Goal: Task Accomplishment & Management: Use online tool/utility

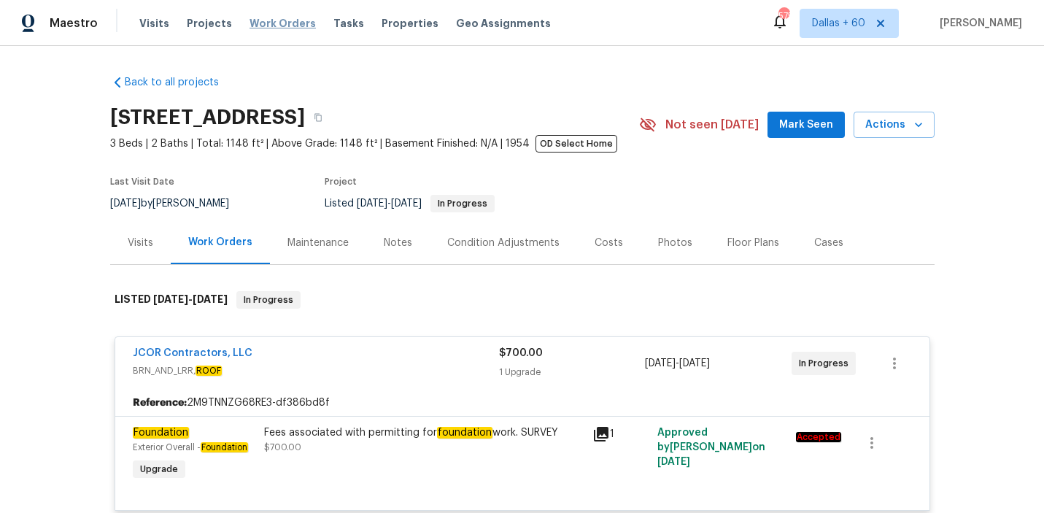
click at [286, 20] on span "Work Orders" at bounding box center [283, 23] width 66 height 15
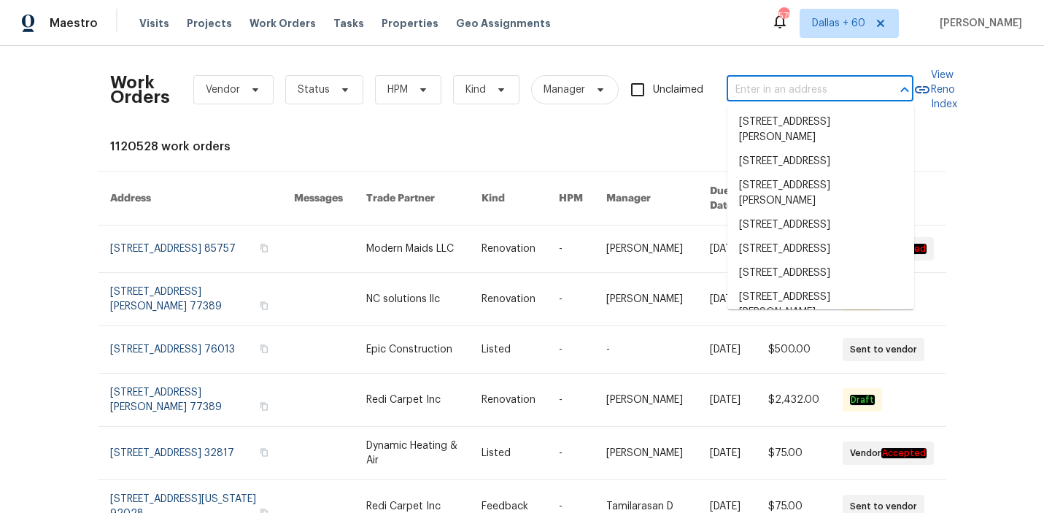
click at [770, 96] on input "text" at bounding box center [800, 90] width 146 height 23
paste input "[STREET_ADDRESS][PERSON_NAME]"
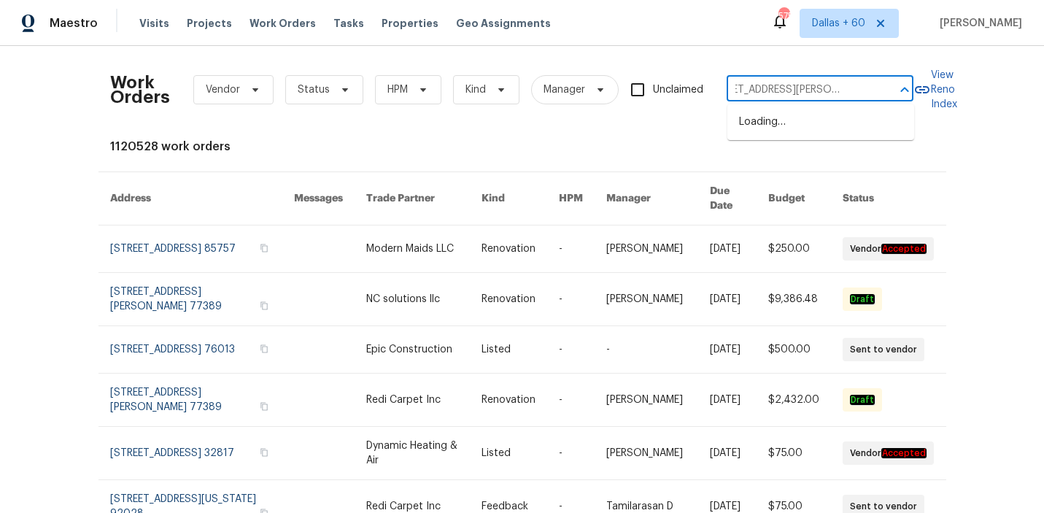
type input "[STREET_ADDRESS][PERSON_NAME]"
click at [747, 136] on li "[STREET_ADDRESS][PERSON_NAME]" at bounding box center [820, 129] width 187 height 39
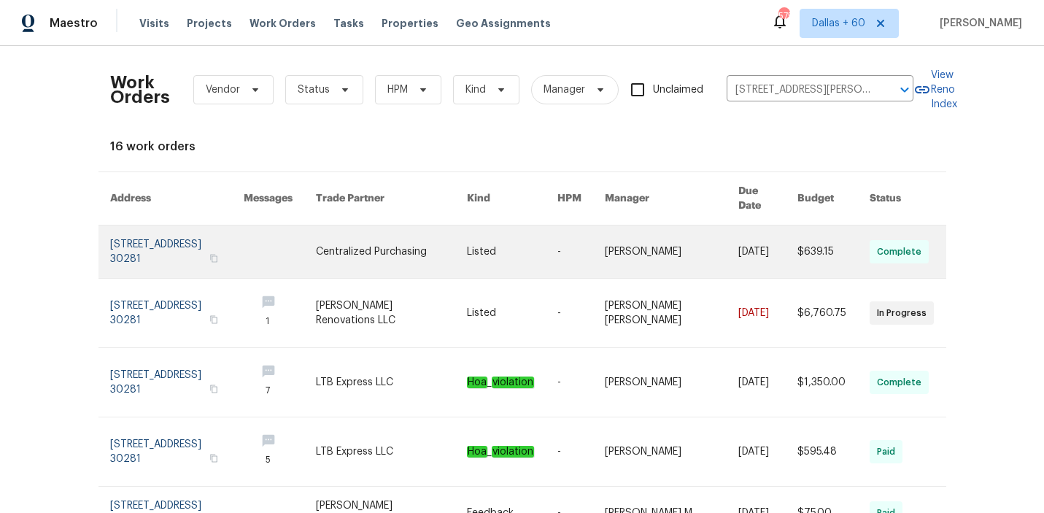
click at [542, 247] on link at bounding box center [512, 251] width 90 height 53
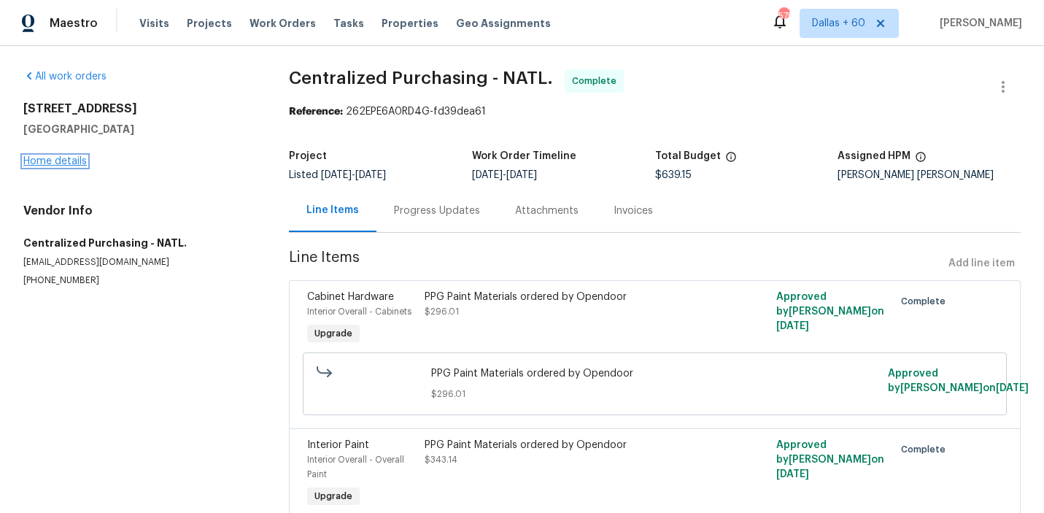
click at [77, 162] on link "Home details" at bounding box center [54, 161] width 63 height 10
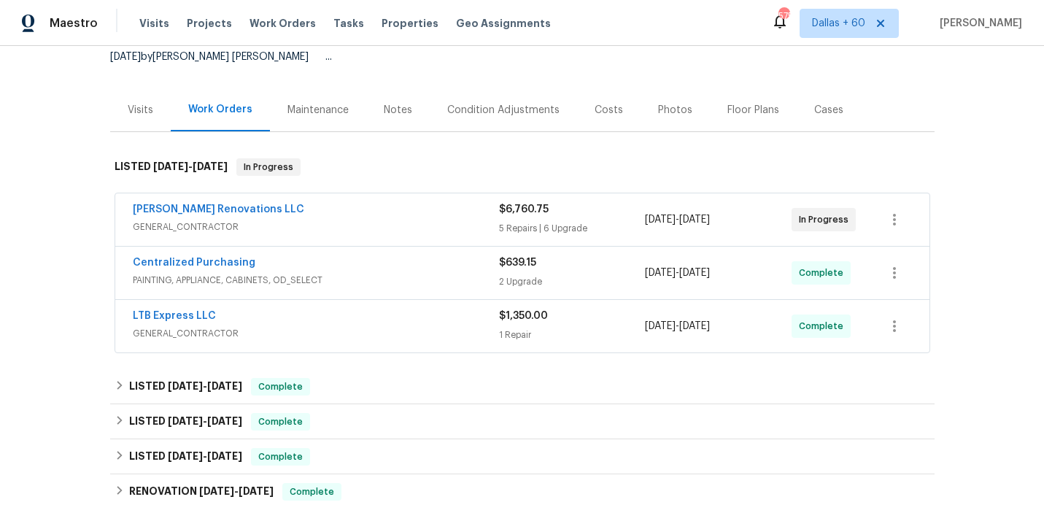
scroll to position [169, 0]
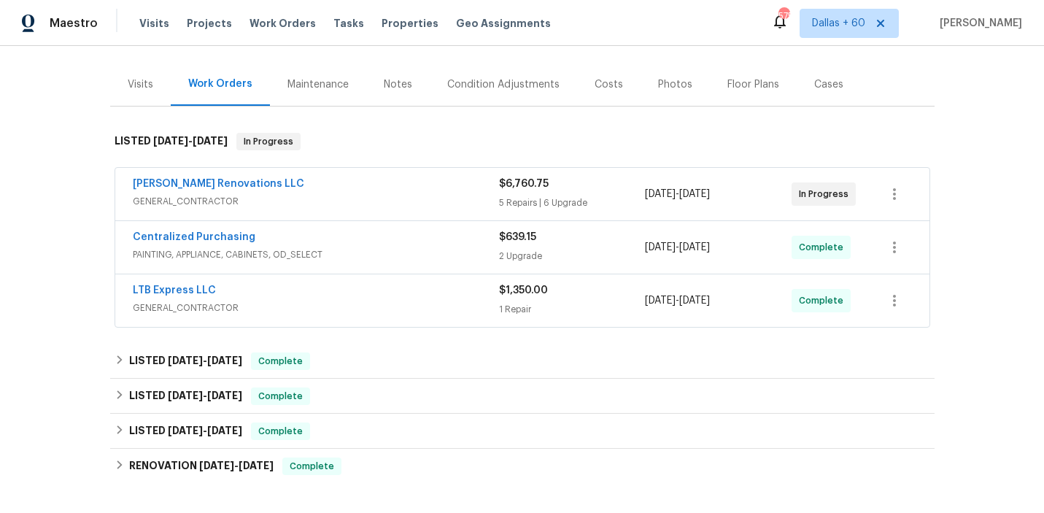
click at [409, 301] on span "GENERAL_CONTRACTOR" at bounding box center [316, 308] width 366 height 15
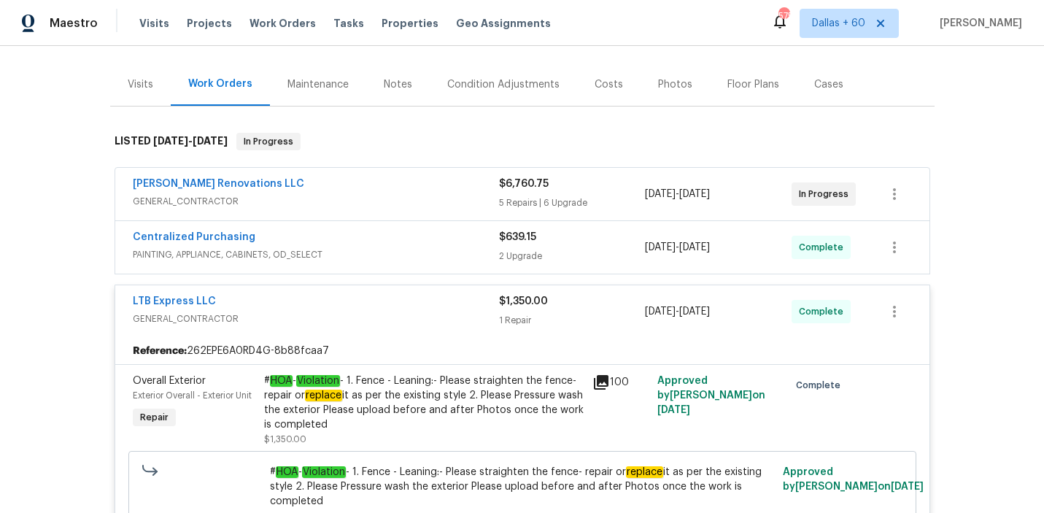
click at [396, 247] on span "PAINTING, APPLIANCE, CABINETS, OD_SELECT" at bounding box center [316, 254] width 366 height 15
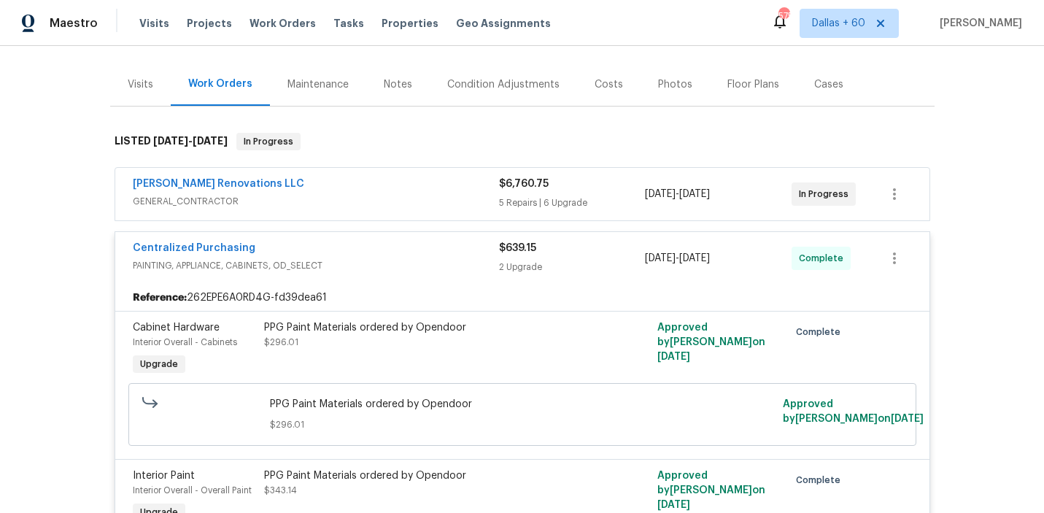
click at [401, 206] on div "[PERSON_NAME] Renovations LLC GENERAL_CONTRACTOR $6,760.75 5 Repairs | 6 Upgrad…" at bounding box center [522, 194] width 814 height 53
click at [397, 194] on span "GENERAL_CONTRACTOR" at bounding box center [316, 201] width 366 height 15
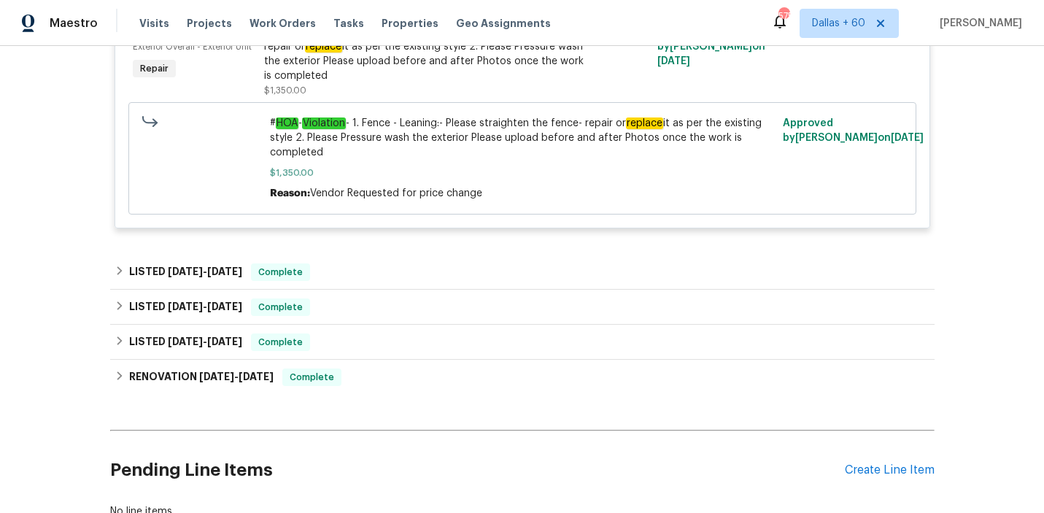
scroll to position [2610, 0]
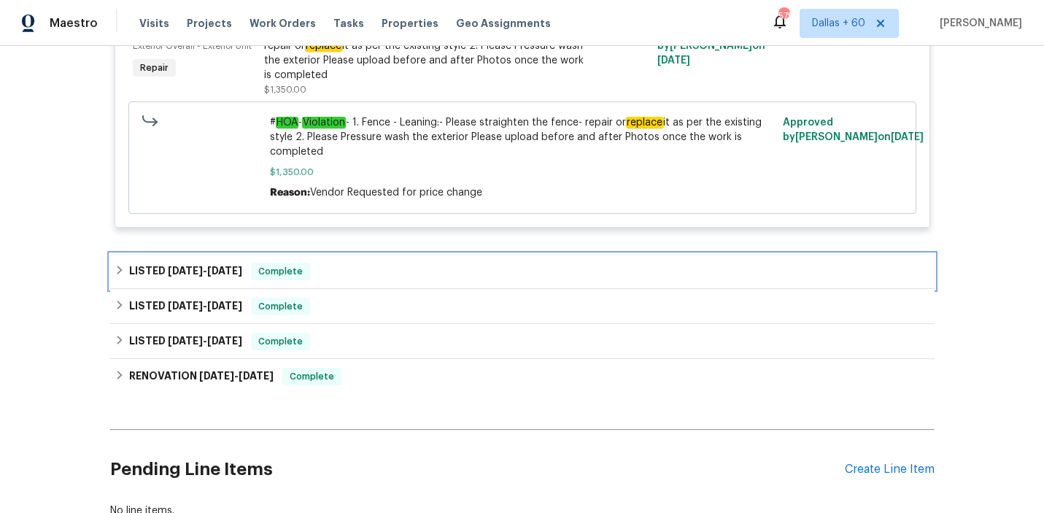
click at [390, 282] on div "LISTED [DATE] - [DATE] Complete" at bounding box center [522, 271] width 824 height 35
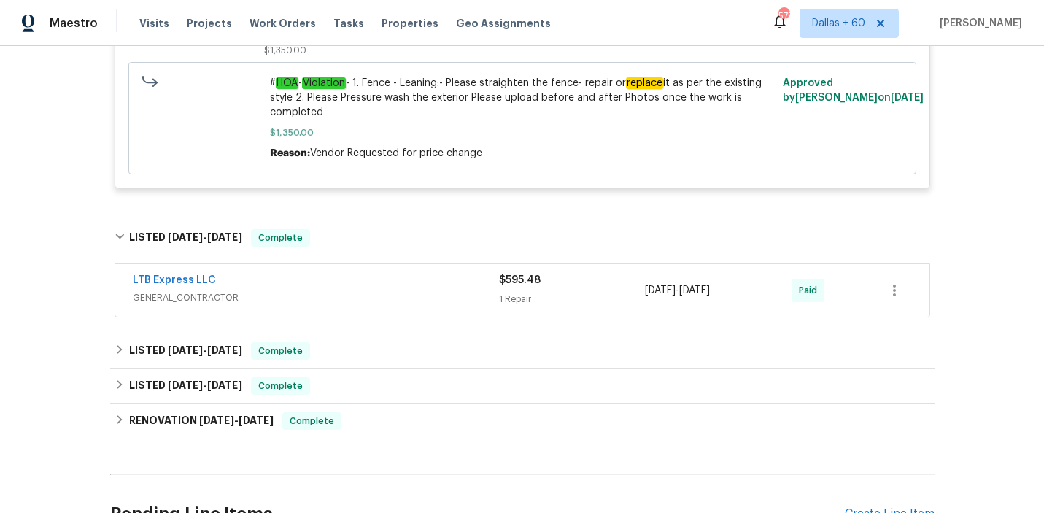
click at [390, 282] on div "LTB Express LLC" at bounding box center [316, 282] width 366 height 18
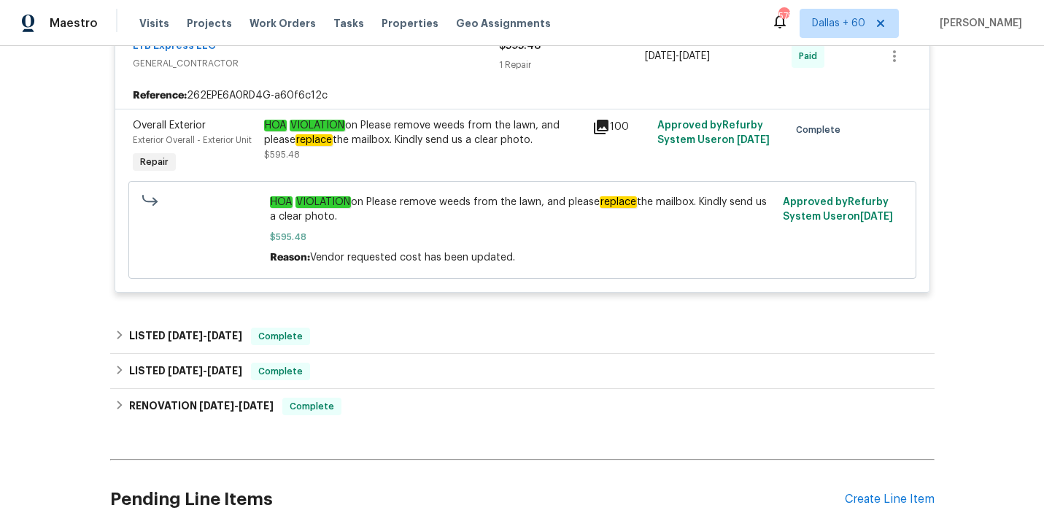
scroll to position [2930, 0]
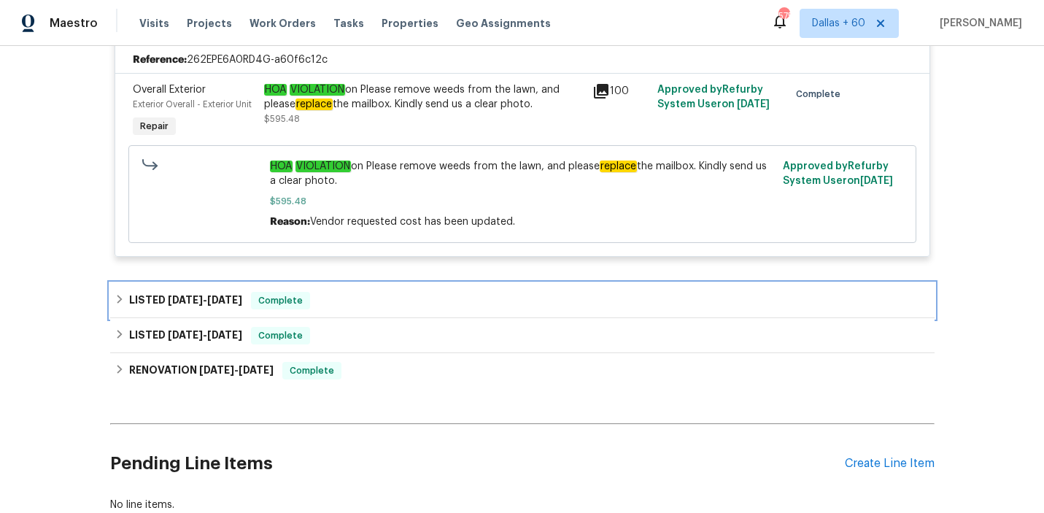
click at [386, 299] on div "LISTED [DATE] - [DATE] Complete" at bounding box center [523, 301] width 816 height 18
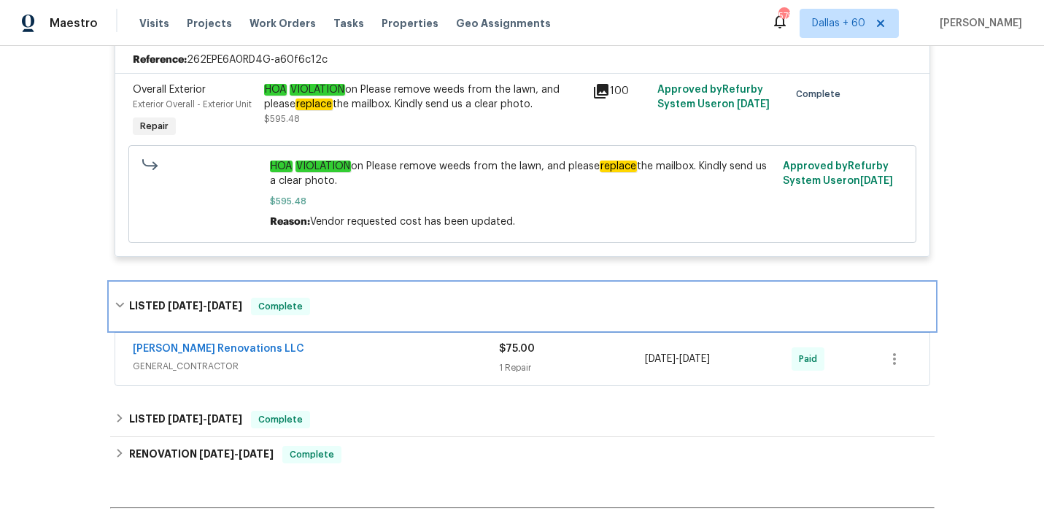
scroll to position [3004, 0]
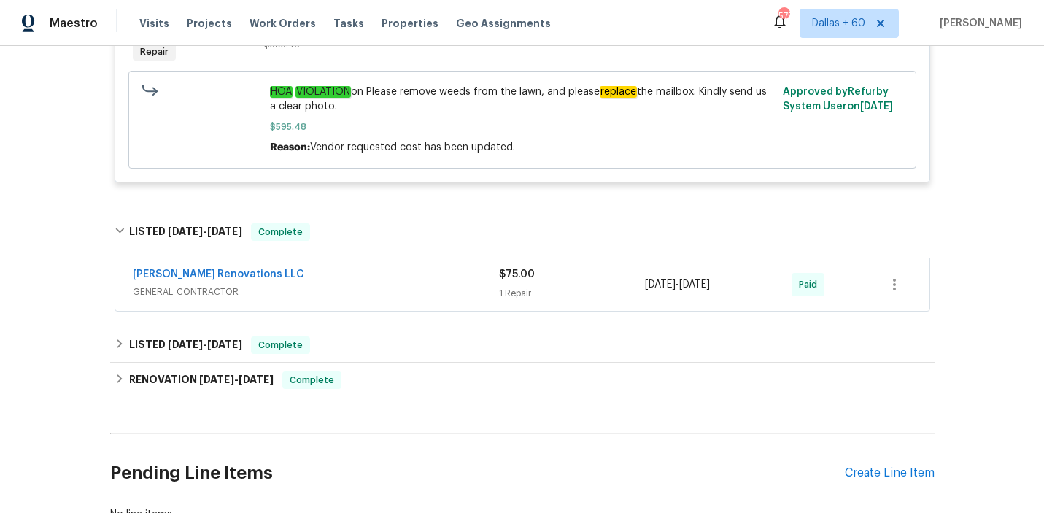
click at [385, 285] on span "GENERAL_CONTRACTOR" at bounding box center [316, 292] width 366 height 15
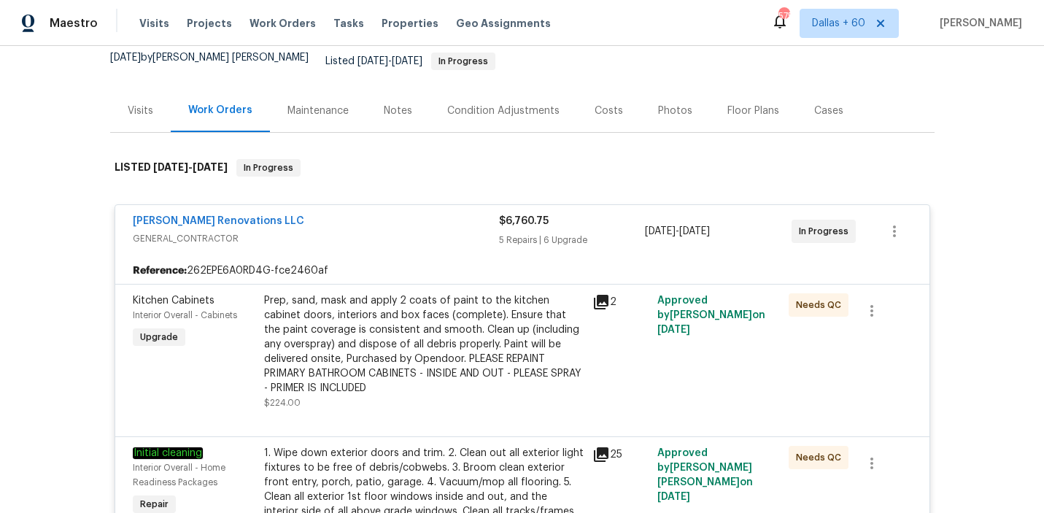
scroll to position [0, 0]
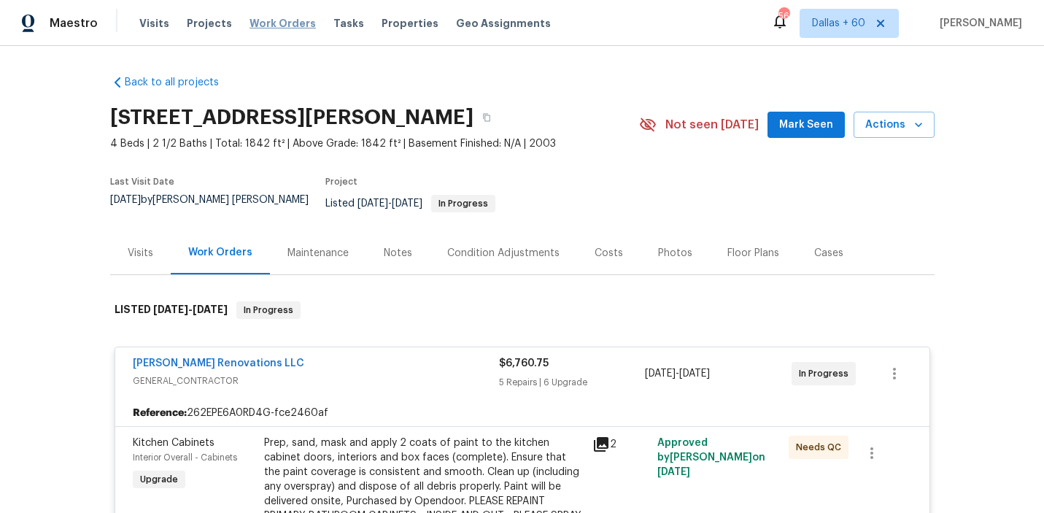
click at [277, 20] on span "Work Orders" at bounding box center [283, 23] width 66 height 15
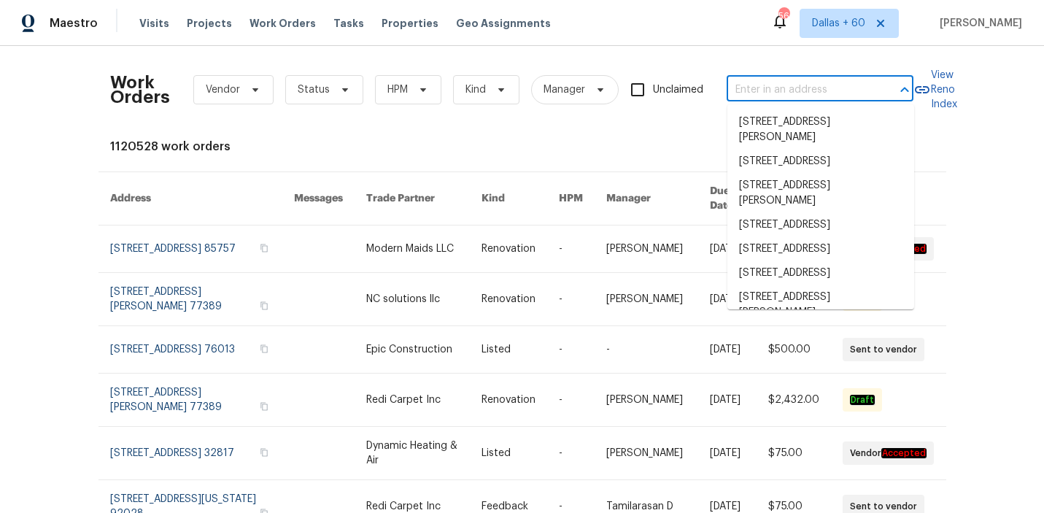
click at [794, 83] on input "text" at bounding box center [800, 90] width 146 height 23
paste input "[STREET_ADDRESS]"
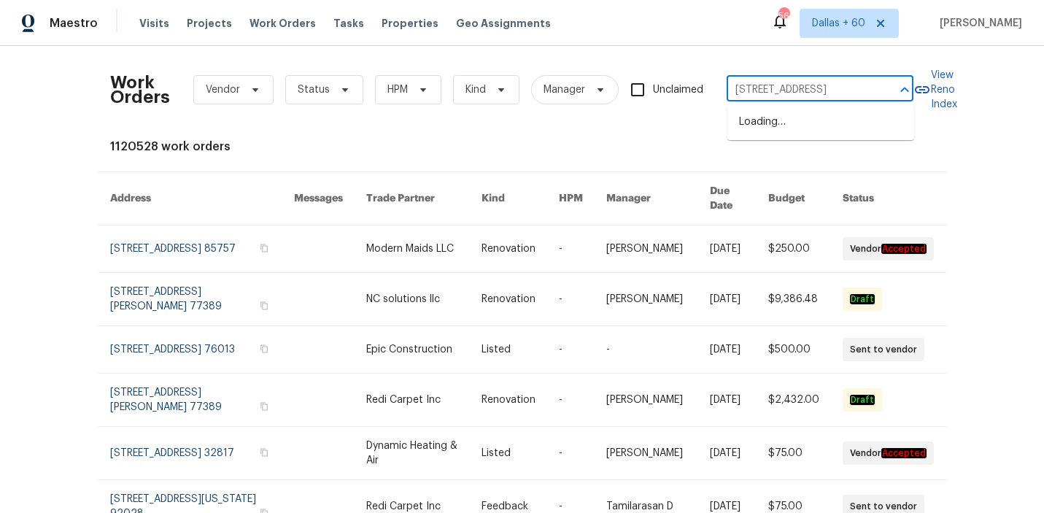
scroll to position [0, 85]
type input "[STREET_ADDRESS]"
click at [793, 126] on li "[STREET_ADDRESS]" at bounding box center [820, 122] width 187 height 24
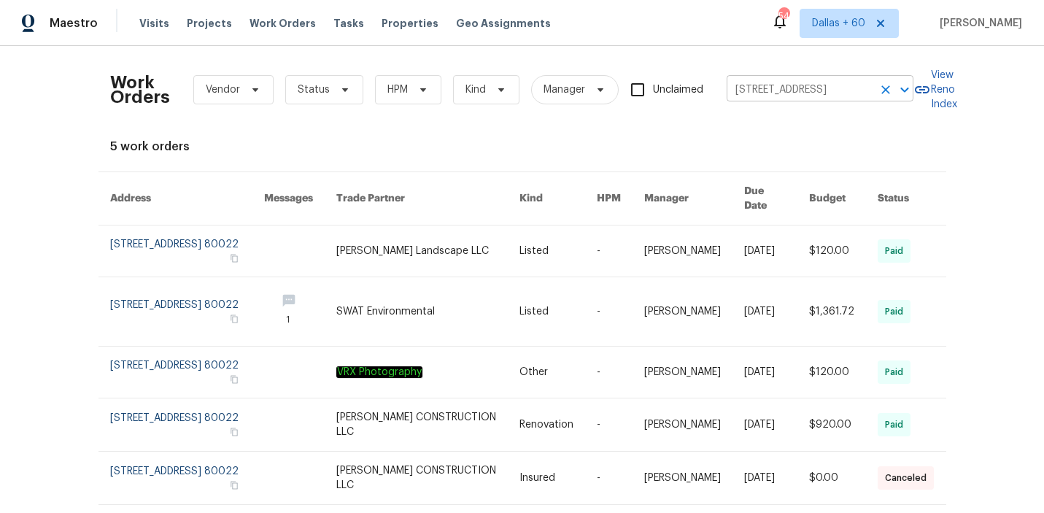
click at [781, 88] on input "[STREET_ADDRESS]" at bounding box center [800, 90] width 146 height 23
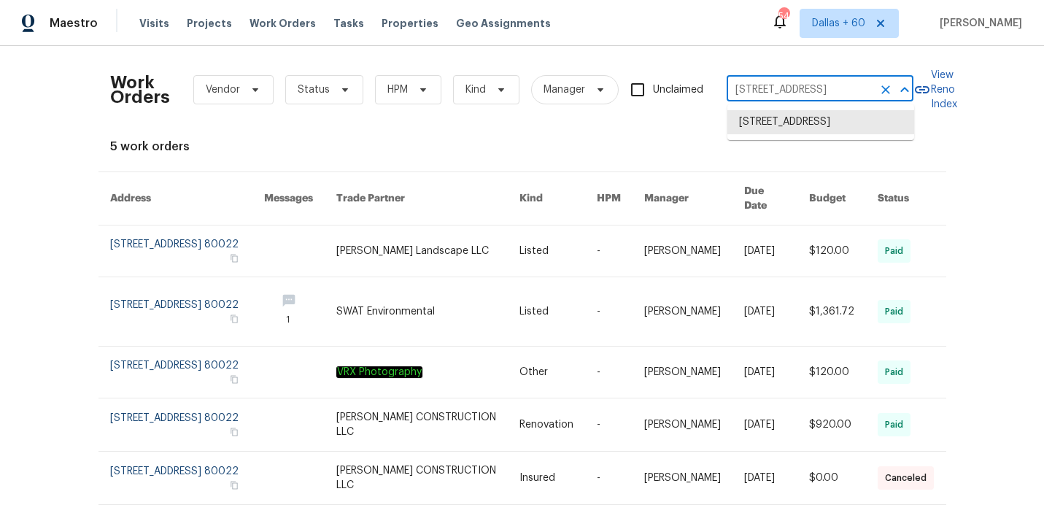
click at [781, 88] on input "[STREET_ADDRESS]" at bounding box center [800, 90] width 146 height 23
click at [888, 90] on icon "Clear" at bounding box center [885, 89] width 15 height 15
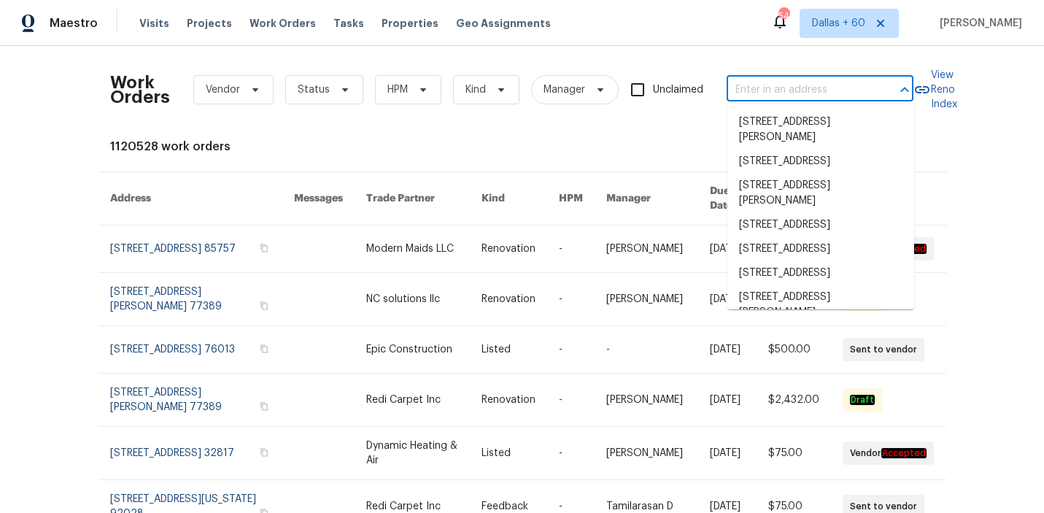
click at [816, 88] on input "text" at bounding box center [800, 90] width 146 height 23
paste input "[STREET_ADDRESS]"
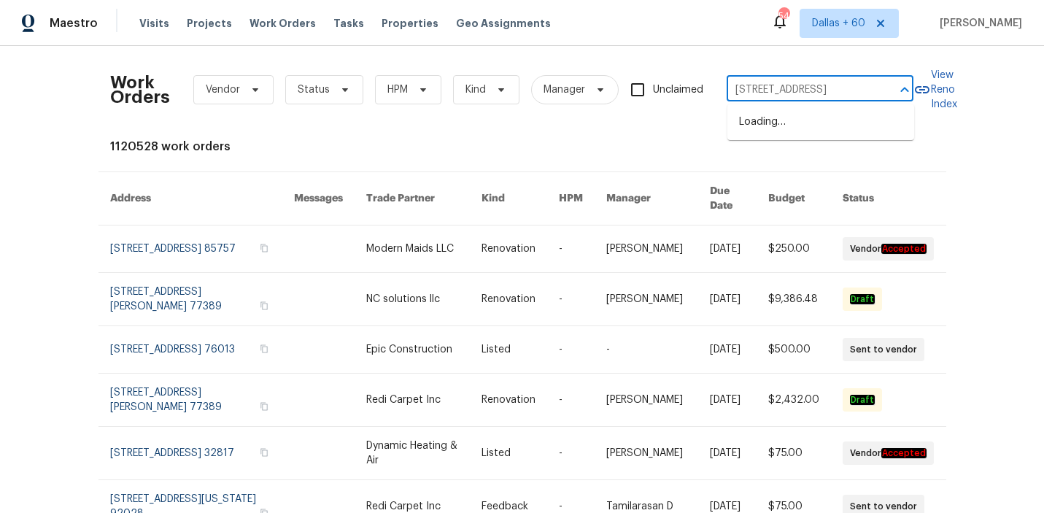
type input "[STREET_ADDRESS]"
click at [771, 119] on li "[STREET_ADDRESS]" at bounding box center [820, 122] width 187 height 24
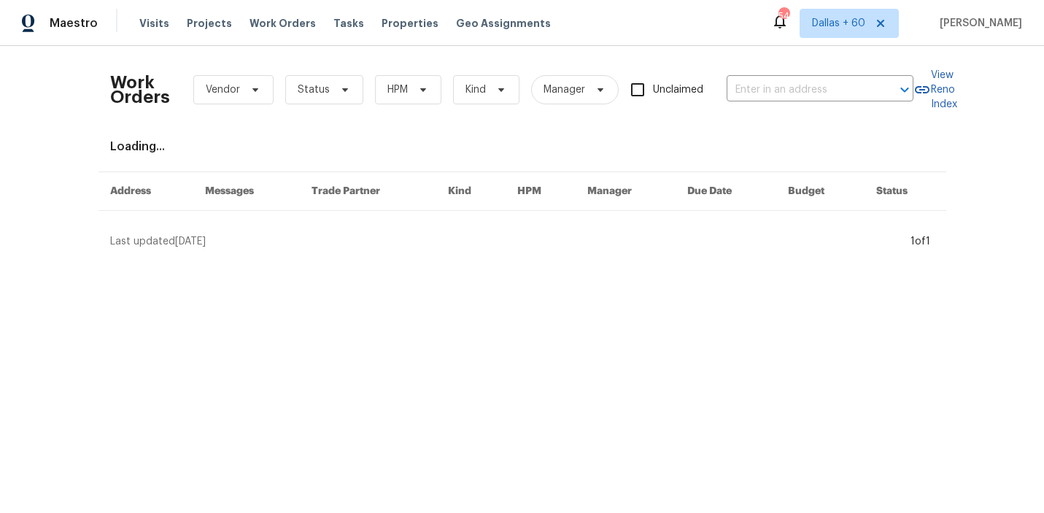
type input "[STREET_ADDRESS]"
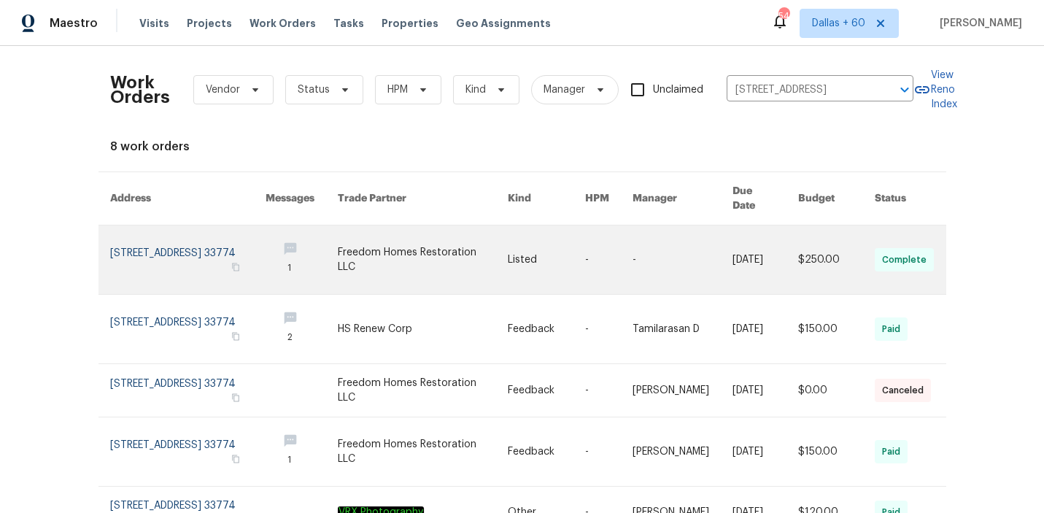
click at [393, 234] on link at bounding box center [423, 259] width 170 height 69
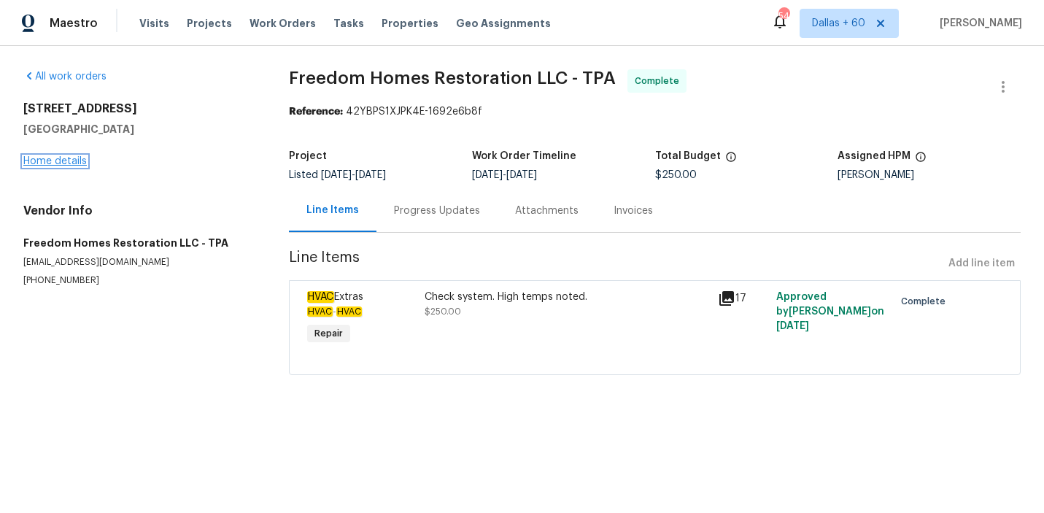
click at [53, 158] on link "Home details" at bounding box center [54, 161] width 63 height 10
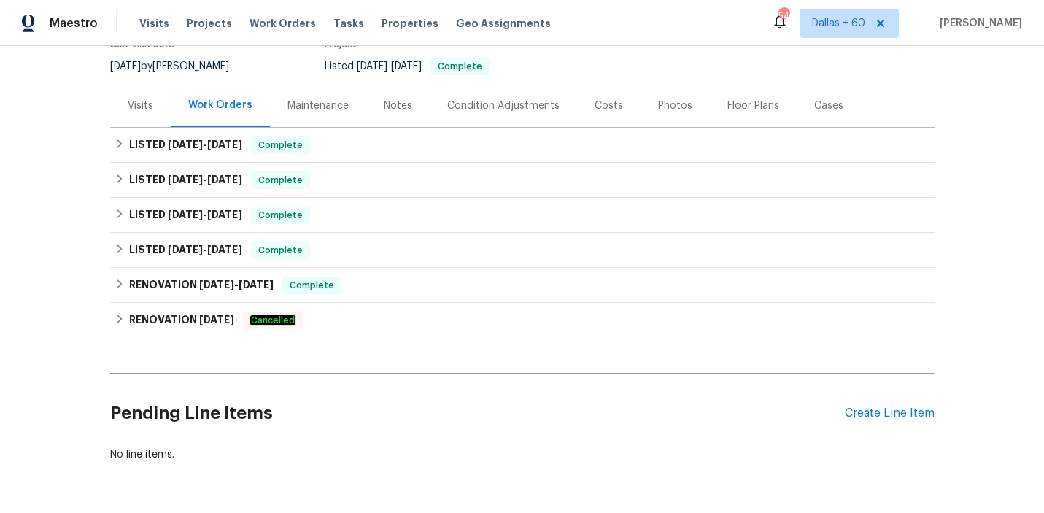
scroll to position [137, 0]
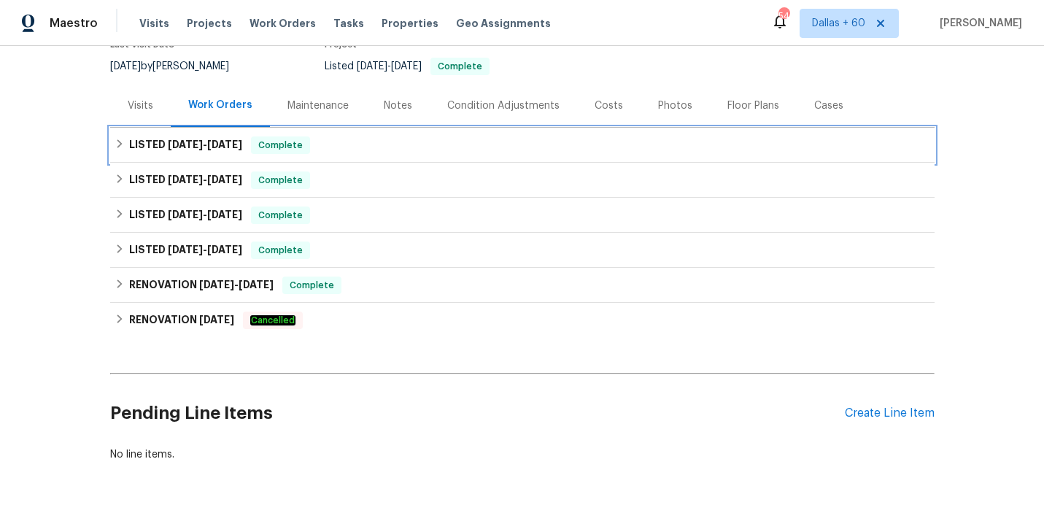
click at [436, 146] on div "LISTED [DATE] - [DATE] Complete" at bounding box center [523, 145] width 816 height 18
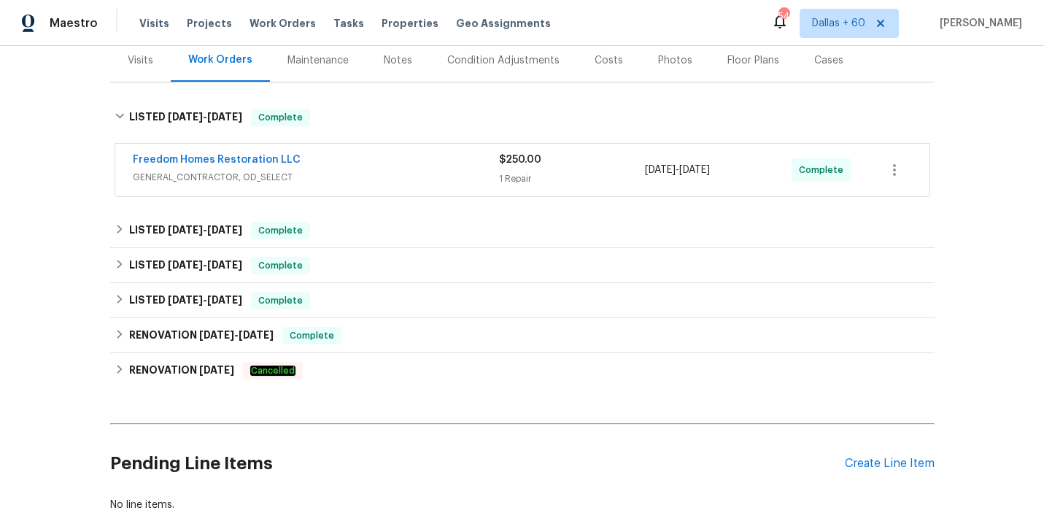
click at [438, 161] on div "Freedom Homes Restoration LLC" at bounding box center [316, 161] width 366 height 18
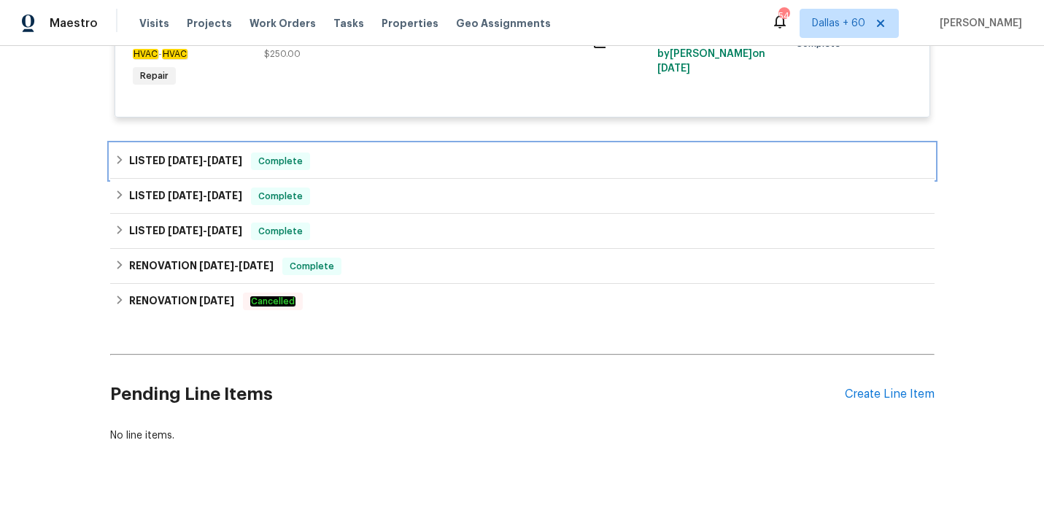
click at [438, 171] on div "LISTED [DATE] - [DATE] Complete" at bounding box center [522, 161] width 824 height 35
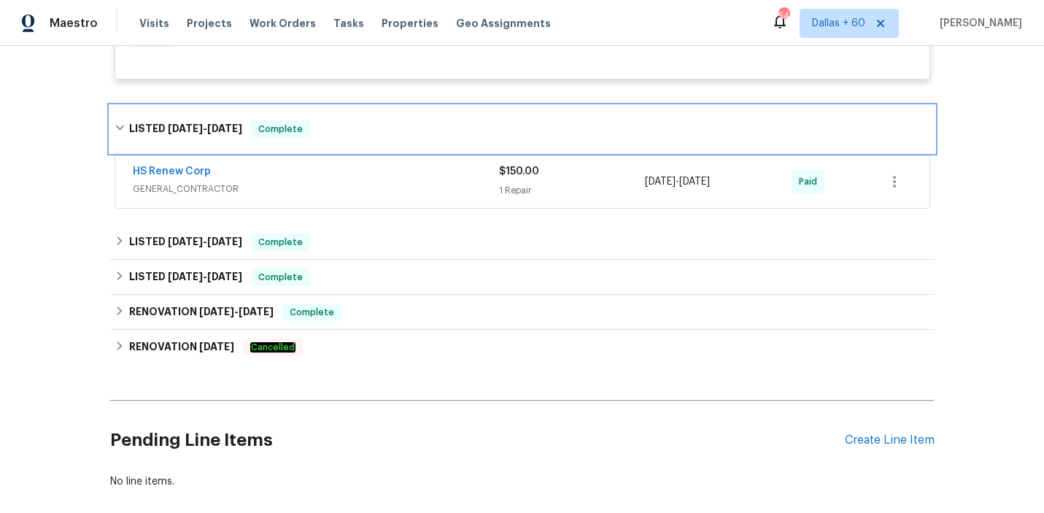
scroll to position [441, 0]
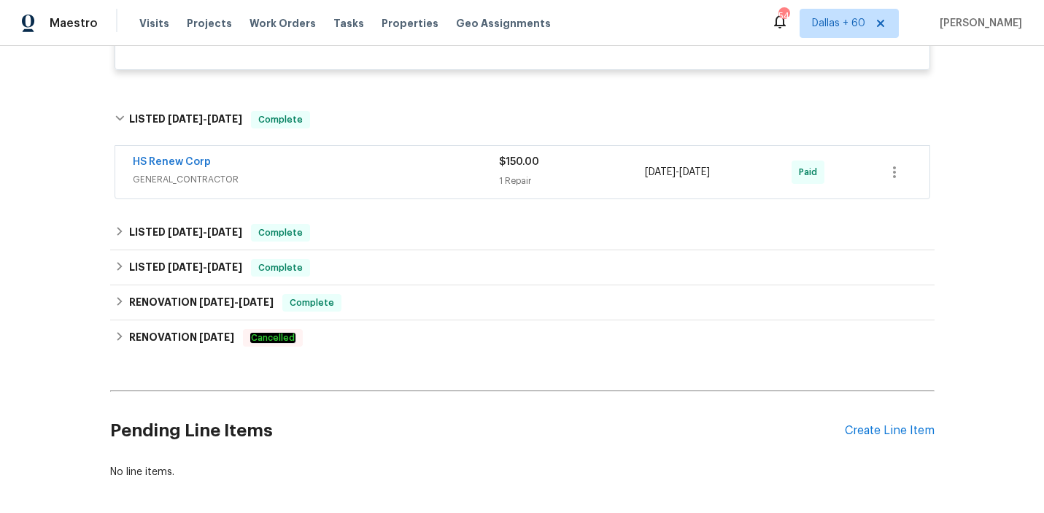
click at [438, 175] on span "GENERAL_CONTRACTOR" at bounding box center [316, 179] width 366 height 15
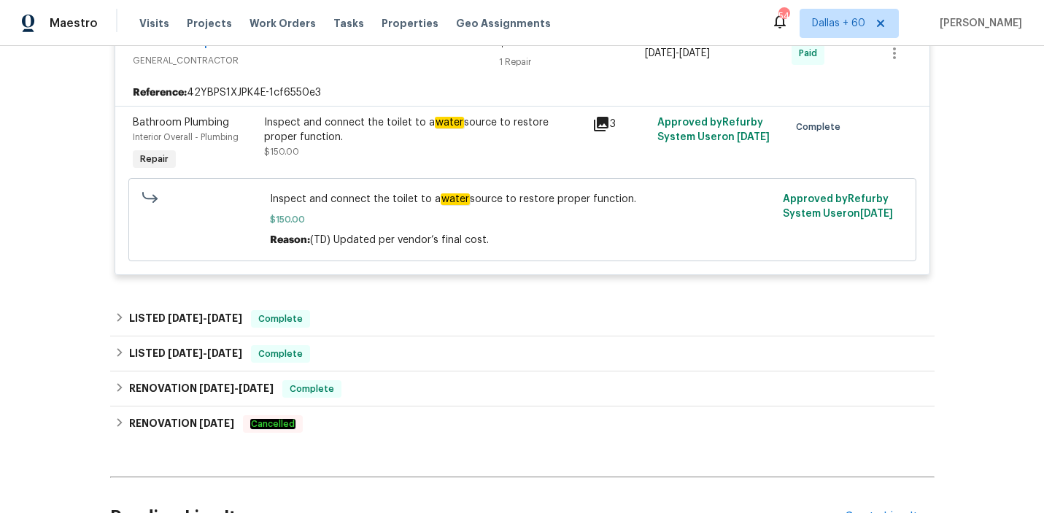
scroll to position [584, 0]
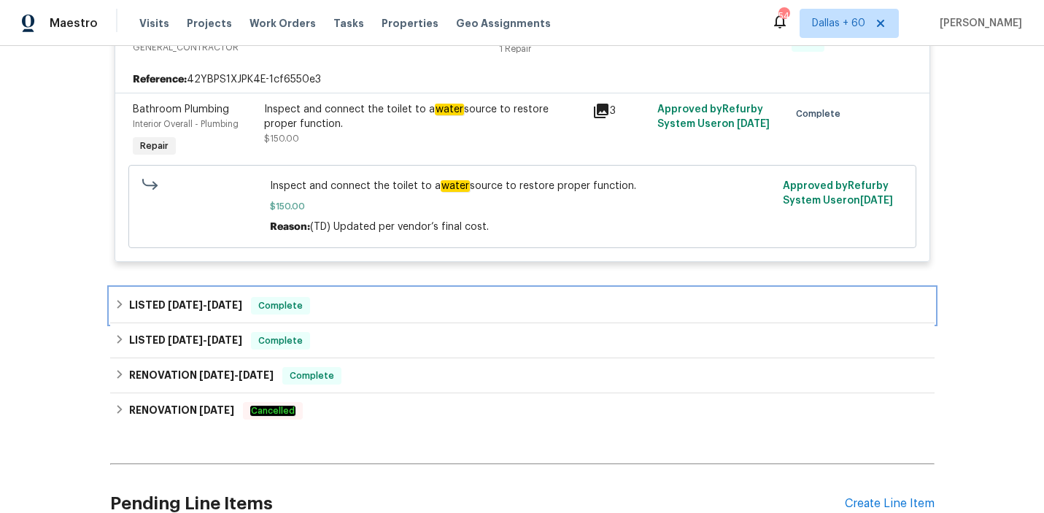
click at [447, 301] on div "LISTED [DATE] - [DATE] Complete" at bounding box center [523, 306] width 816 height 18
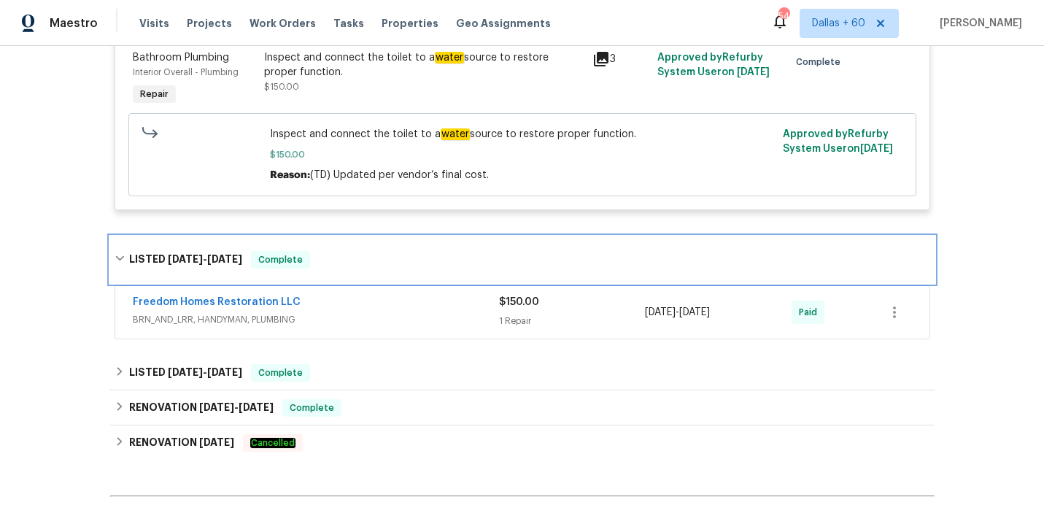
scroll to position [659, 0]
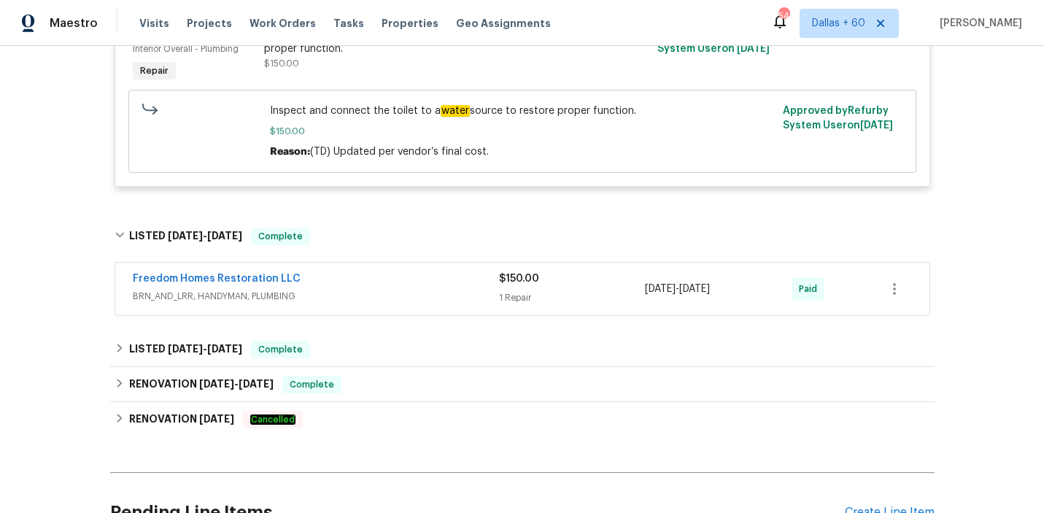
click at [445, 296] on span "BRN_AND_LRR, HANDYMAN, PLUMBING" at bounding box center [316, 296] width 366 height 15
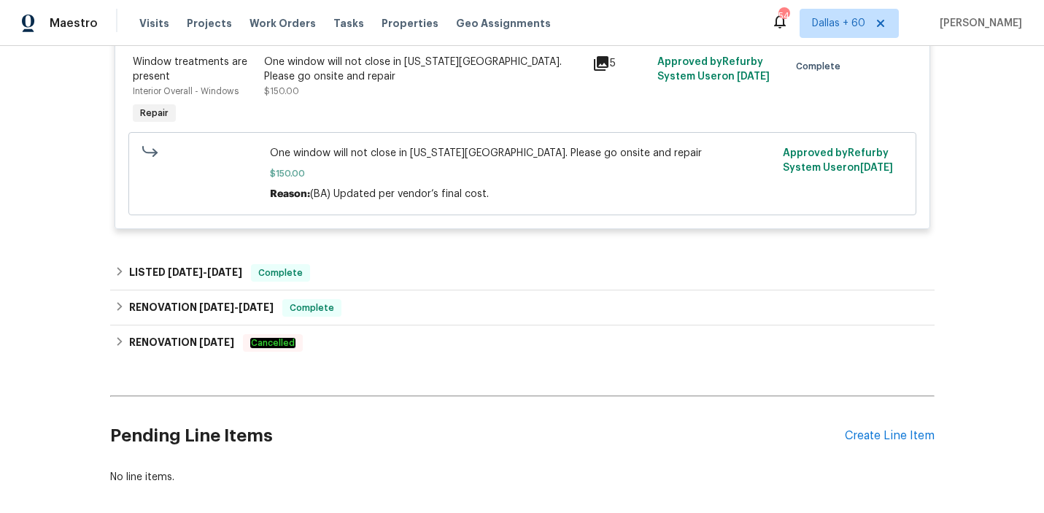
scroll to position [969, 0]
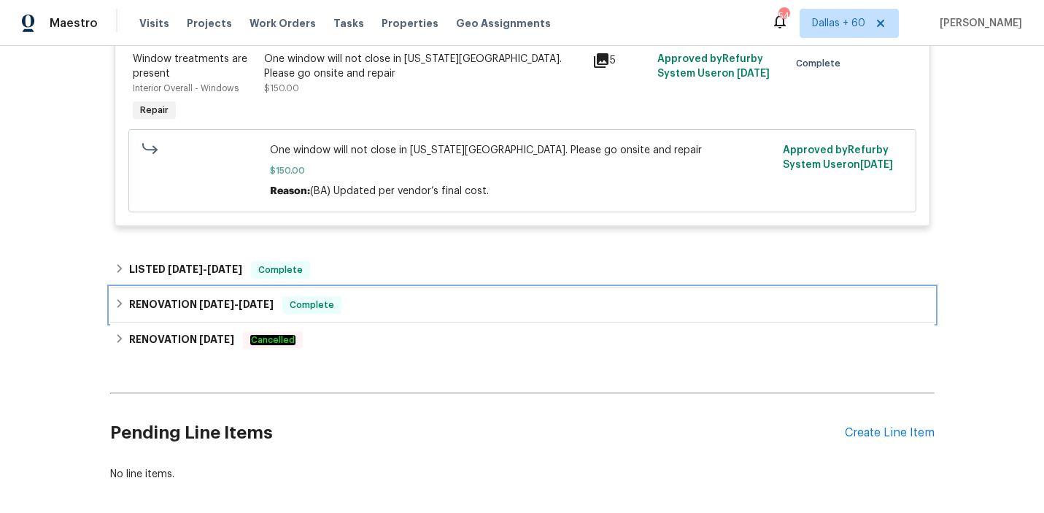
click at [443, 289] on div "RENOVATION [DATE] - [DATE] Complete" at bounding box center [522, 304] width 824 height 35
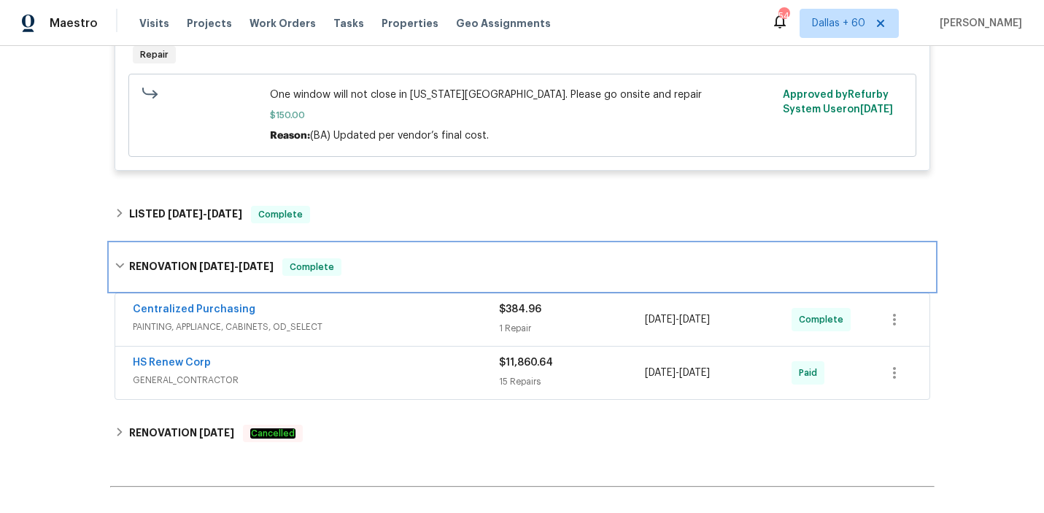
scroll to position [1024, 0]
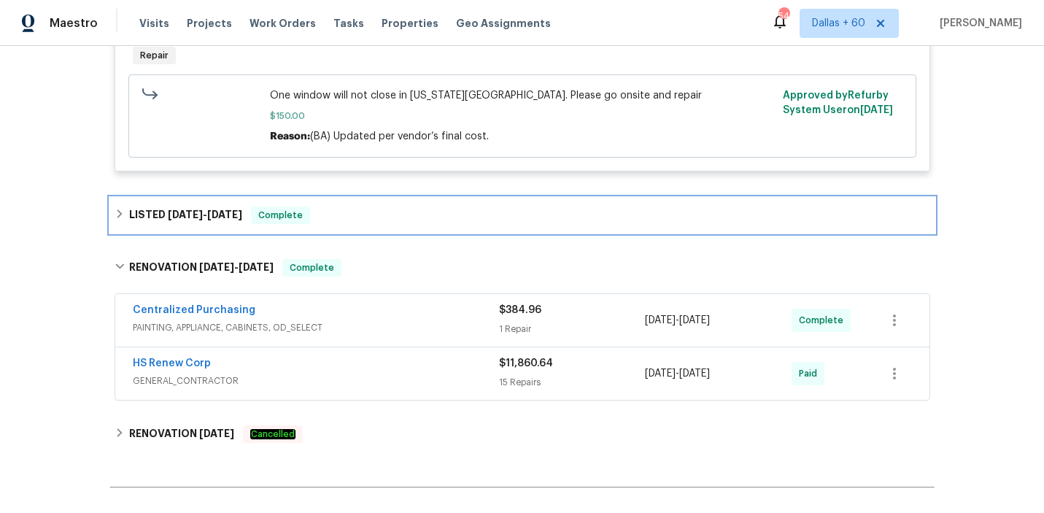
click at [371, 217] on div "LISTED [DATE] - [DATE] Complete" at bounding box center [523, 215] width 816 height 18
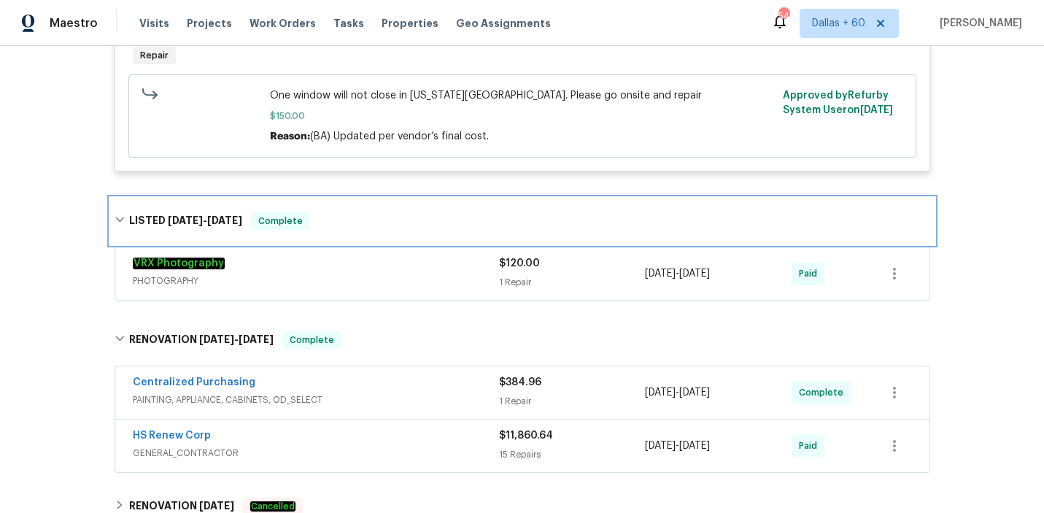
scroll to position [1062, 0]
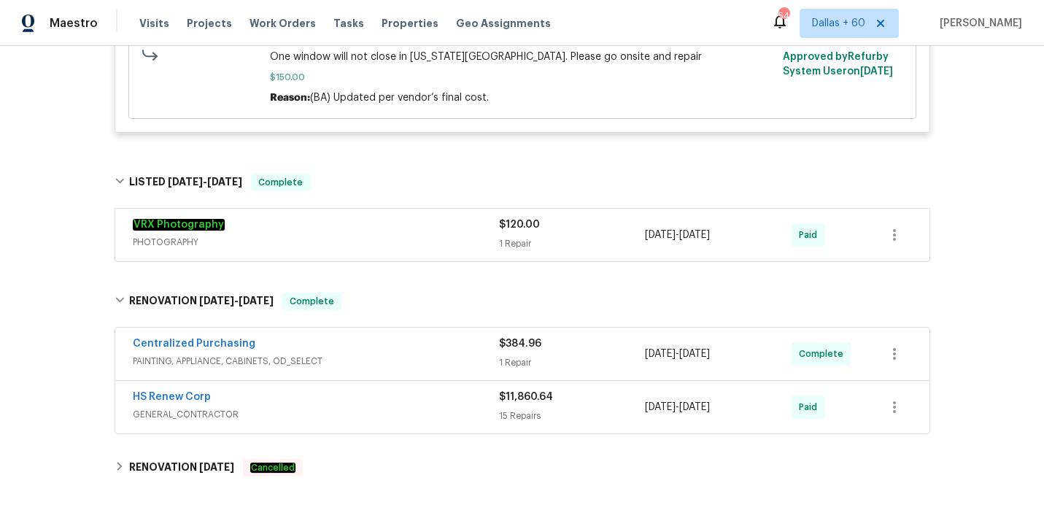
click at [374, 228] on div "VRX Photography" at bounding box center [316, 226] width 366 height 18
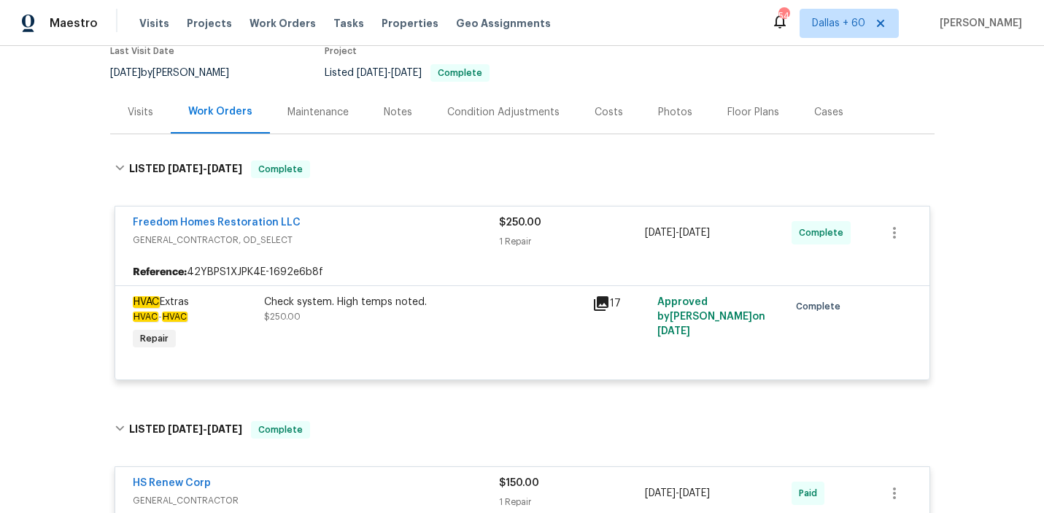
scroll to position [0, 0]
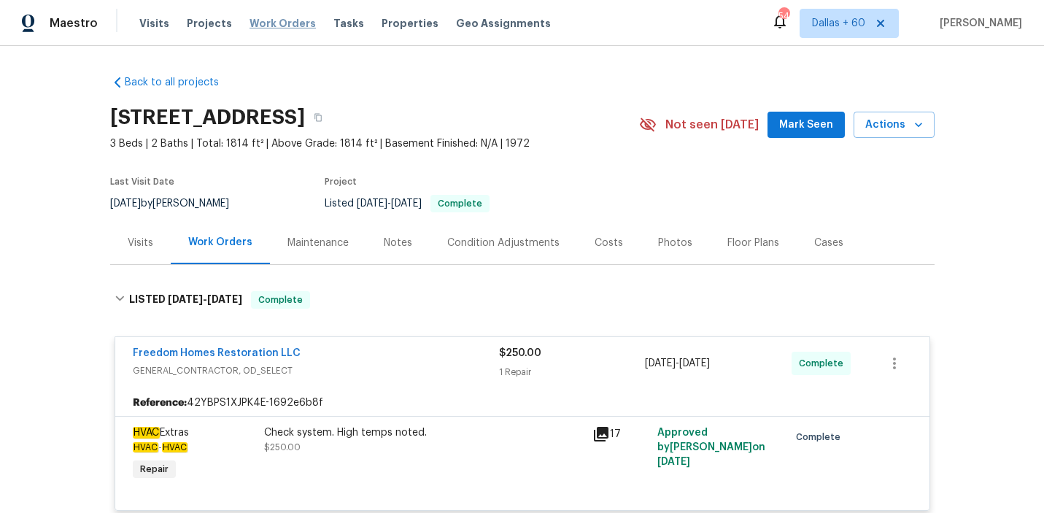
click at [271, 22] on span "Work Orders" at bounding box center [283, 23] width 66 height 15
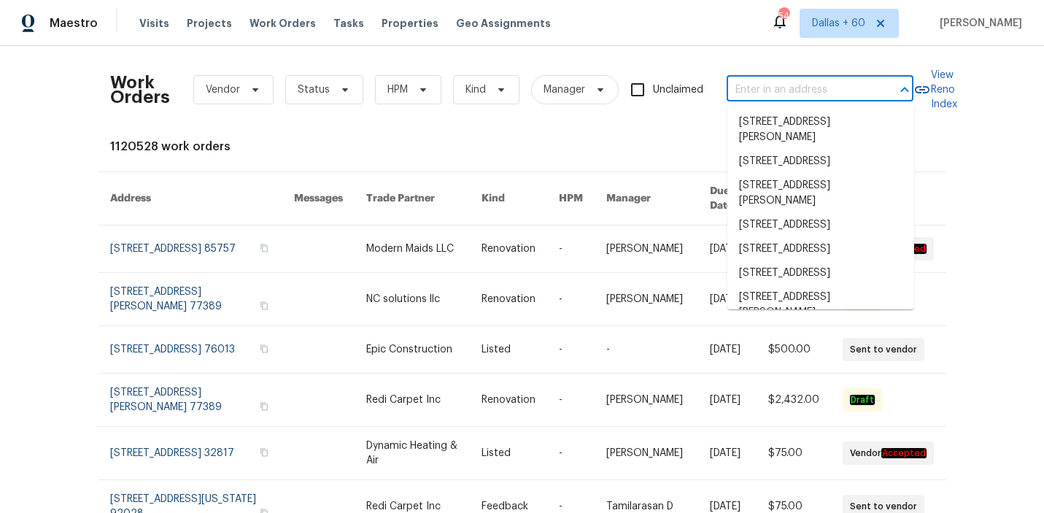
click at [799, 83] on input "text" at bounding box center [800, 90] width 146 height 23
paste input "[STREET_ADDRESS]"
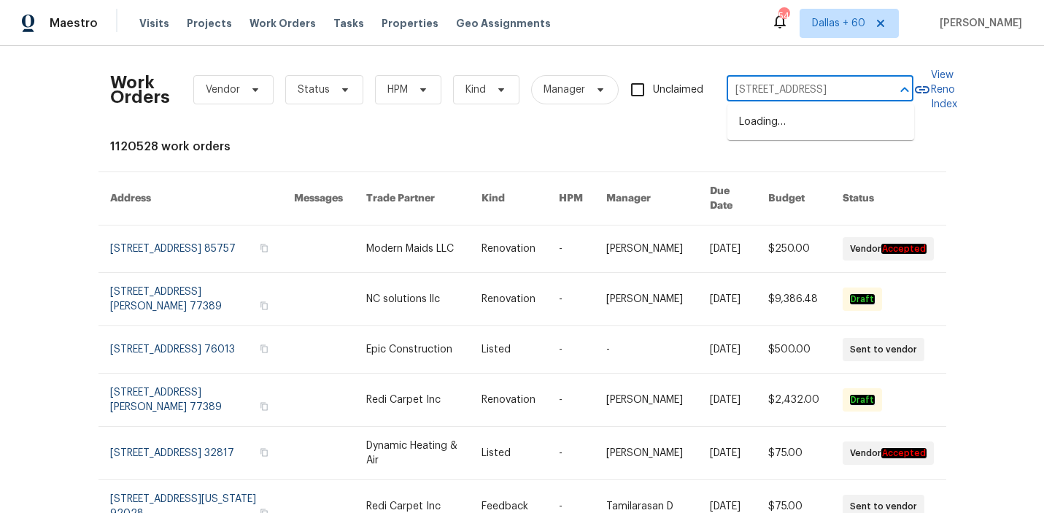
scroll to position [0, 28]
type input "[STREET_ADDRESS]"
click at [803, 128] on li "[STREET_ADDRESS]" at bounding box center [820, 122] width 187 height 24
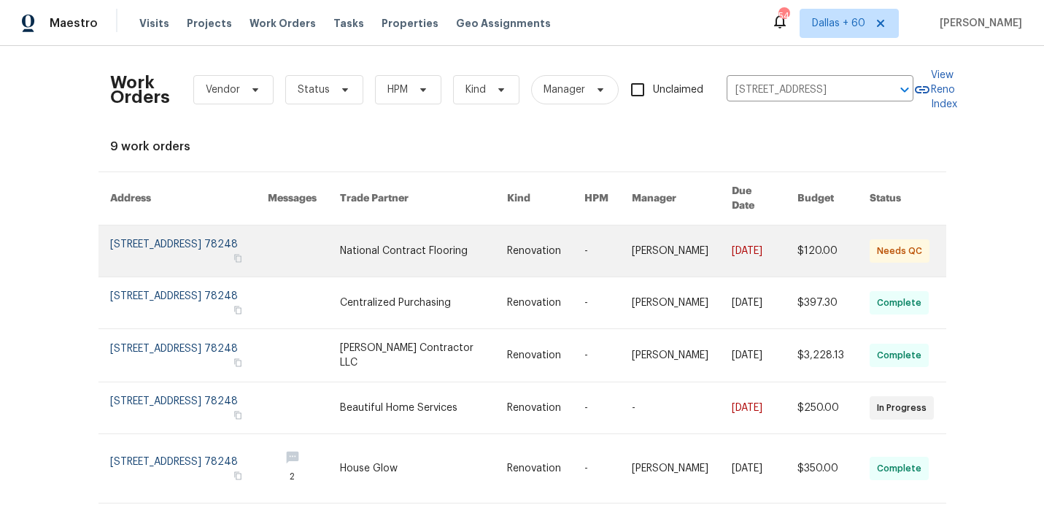
click at [445, 247] on link at bounding box center [423, 250] width 167 height 51
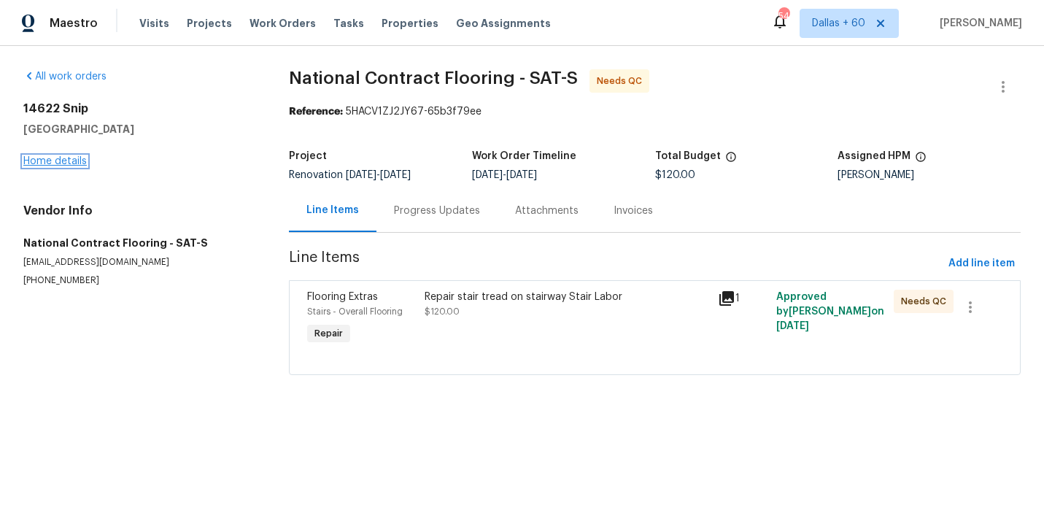
click at [73, 158] on link "Home details" at bounding box center [54, 161] width 63 height 10
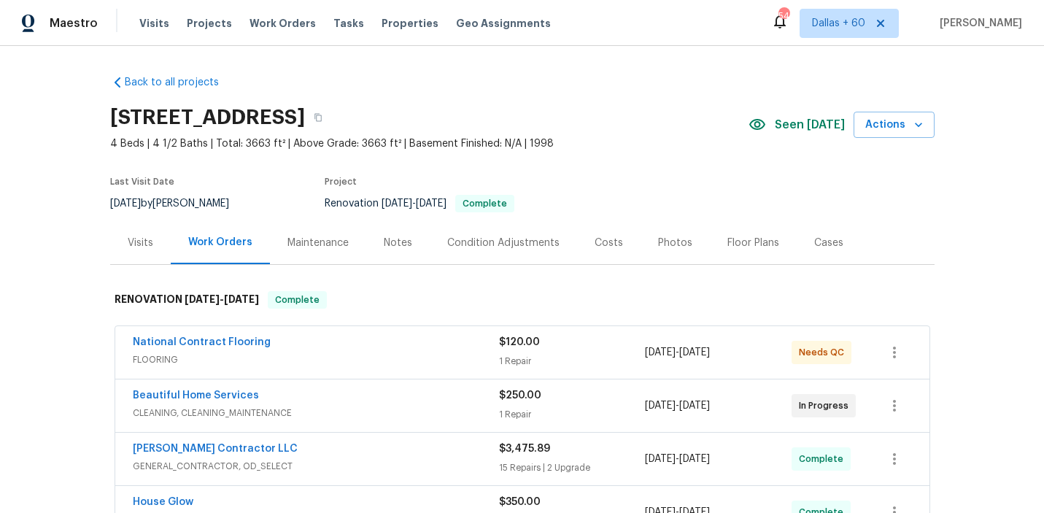
click at [365, 362] on span "FLOORING" at bounding box center [316, 359] width 366 height 15
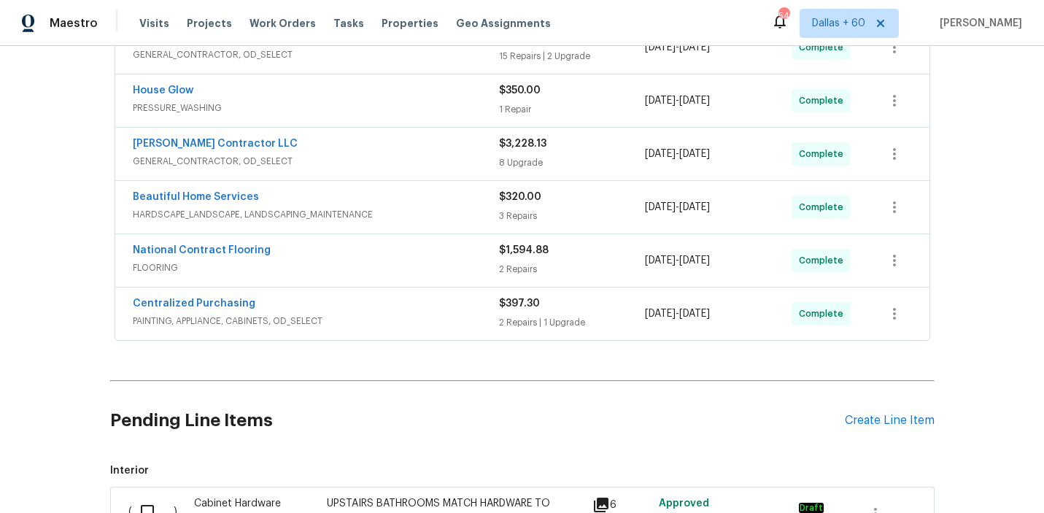
scroll to position [572, 0]
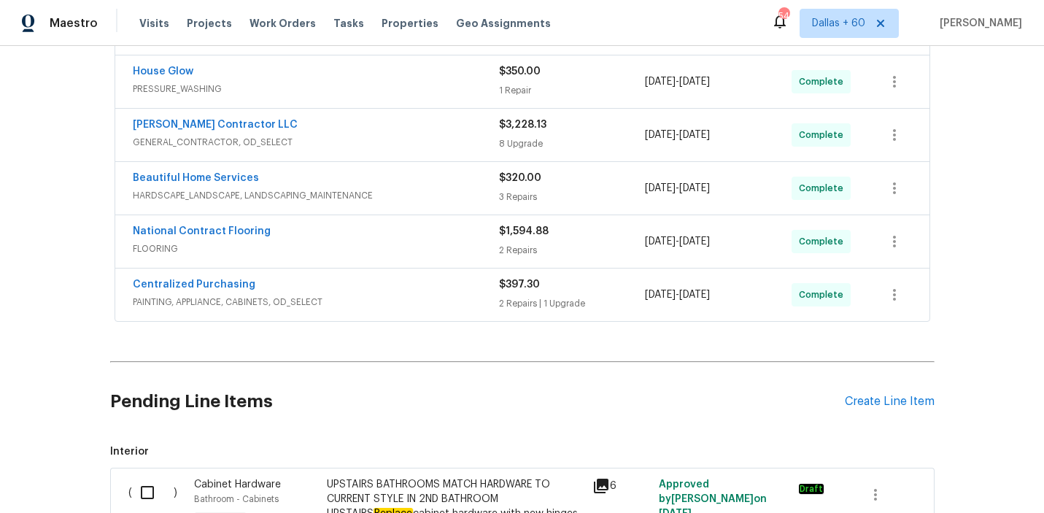
click at [378, 289] on div "Centralized Purchasing" at bounding box center [316, 286] width 366 height 18
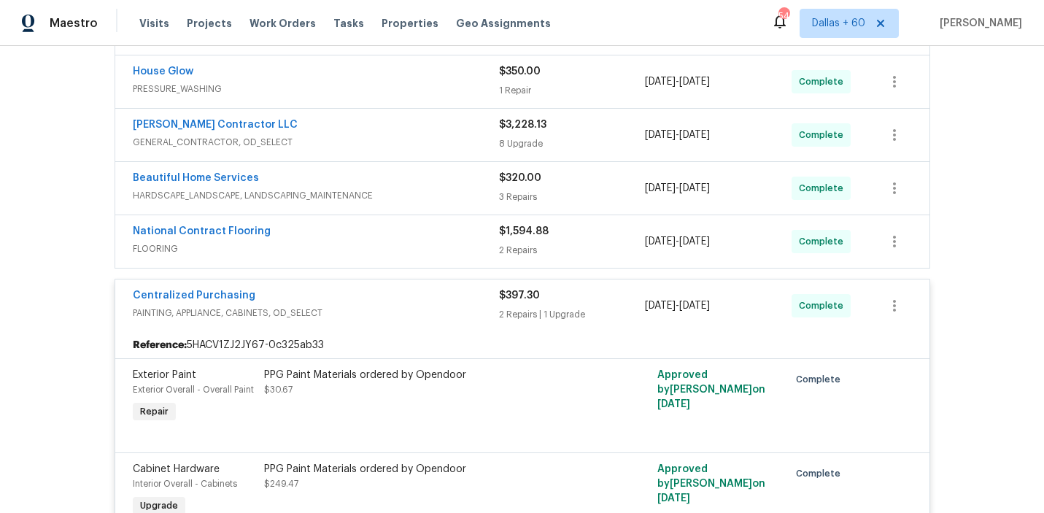
click at [377, 255] on span "FLOORING" at bounding box center [316, 248] width 366 height 15
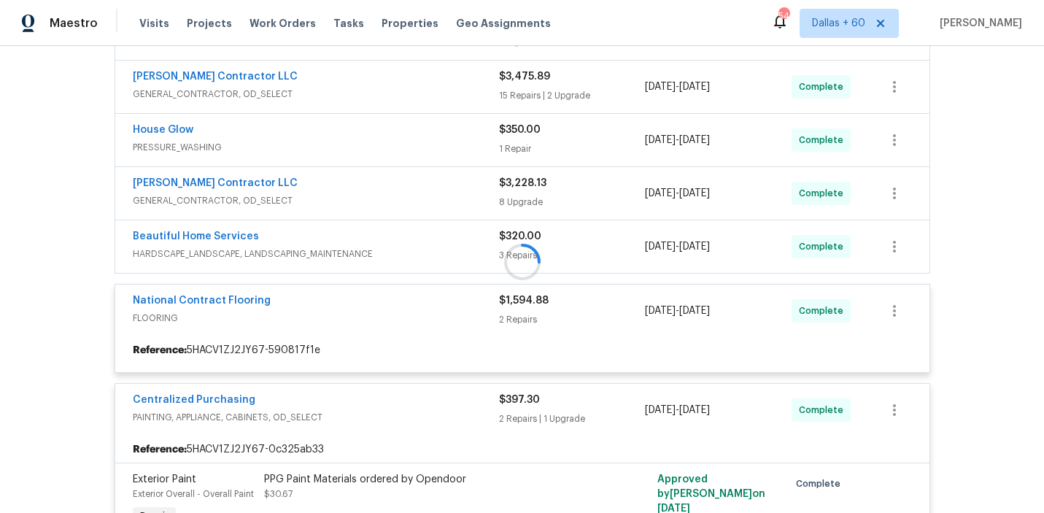
scroll to position [506, 0]
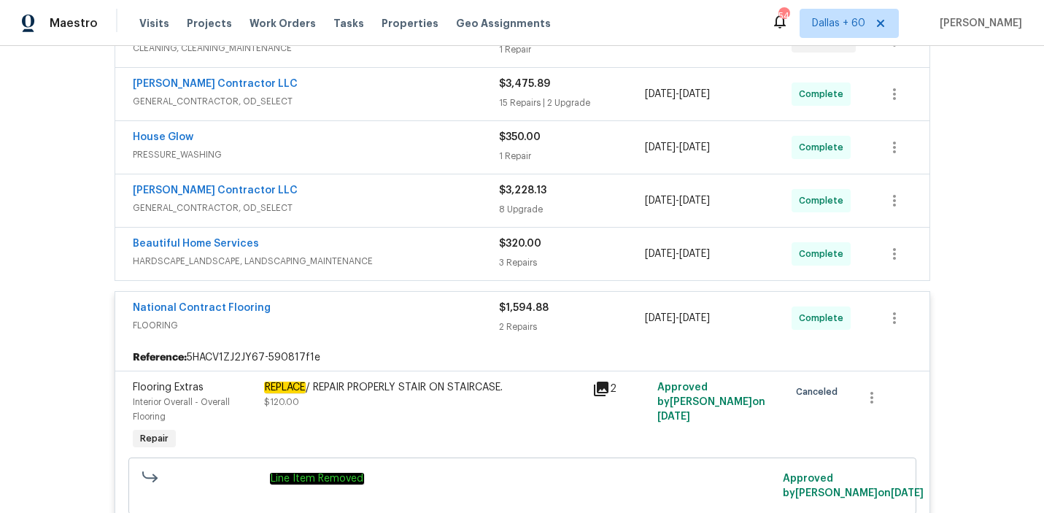
click at [433, 263] on span "HARDSCAPE_LANDSCAPE, LANDSCAPING_MAINTENANCE" at bounding box center [316, 261] width 366 height 15
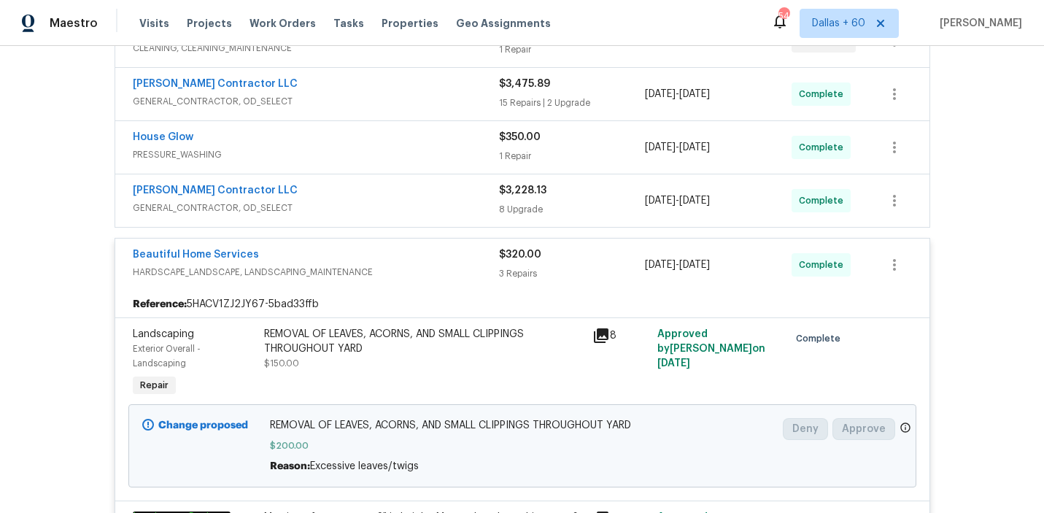
click at [426, 205] on span "GENERAL_CONTRACTOR, OD_SELECT" at bounding box center [316, 208] width 366 height 15
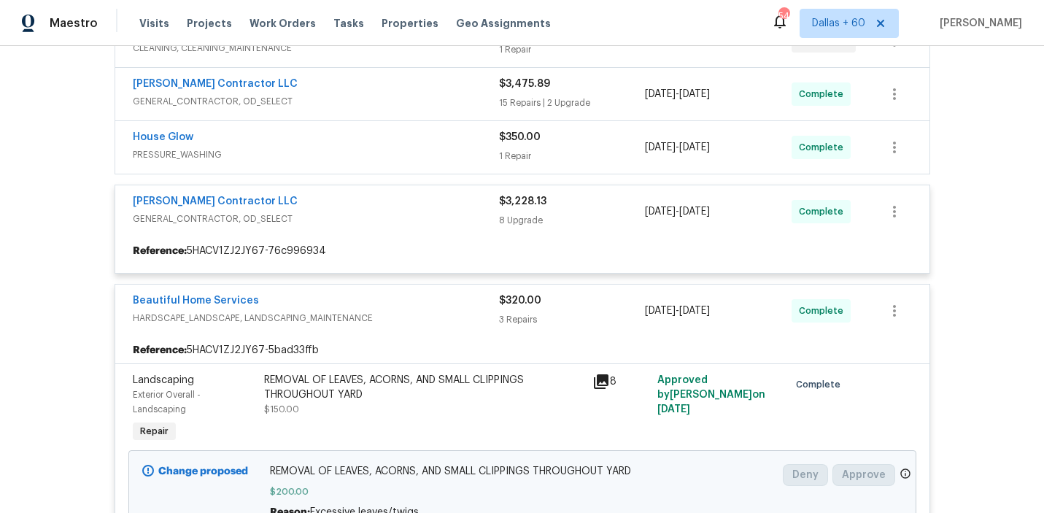
click at [420, 146] on div "House Glow" at bounding box center [316, 139] width 366 height 18
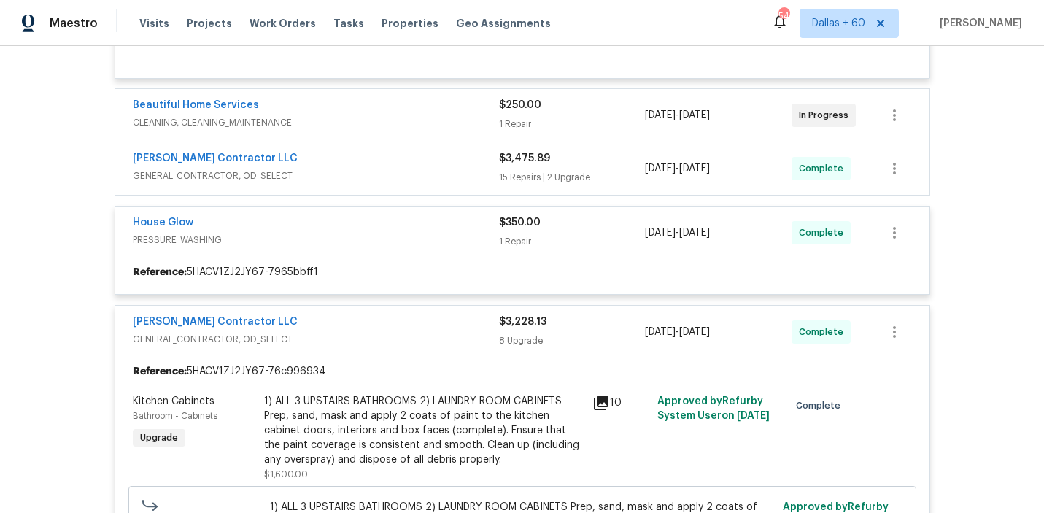
scroll to position [433, 0]
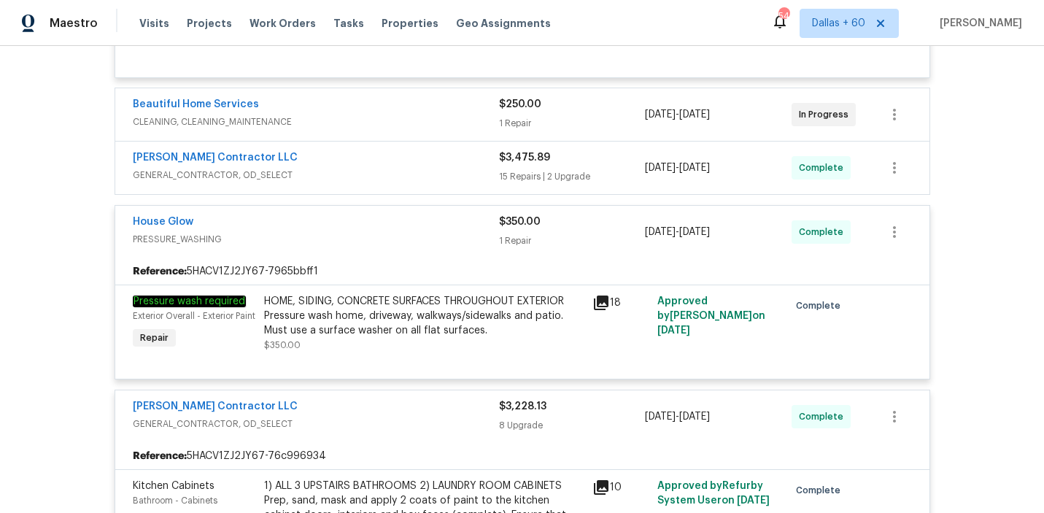
click at [419, 151] on div "[PERSON_NAME] Contractor LLC" at bounding box center [316, 159] width 366 height 18
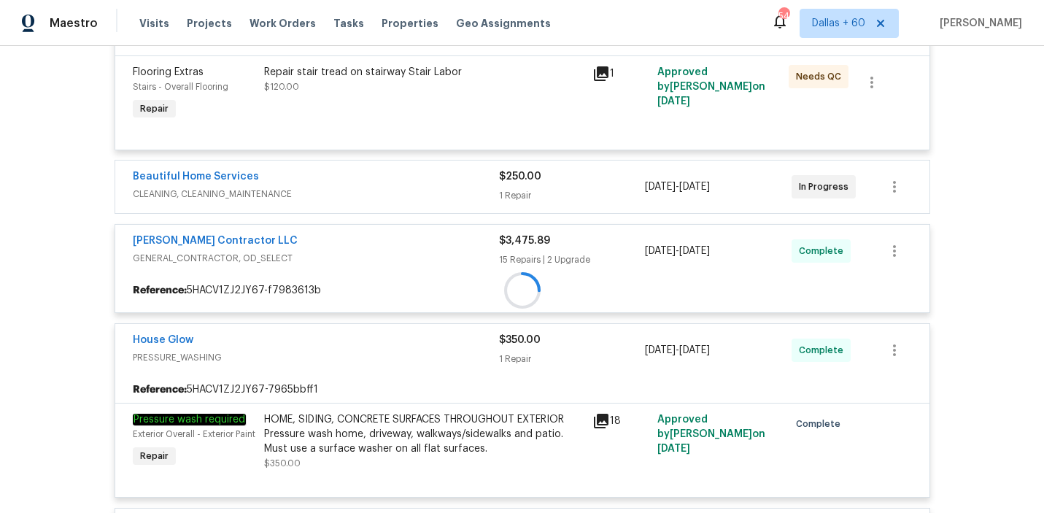
scroll to position [358, 0]
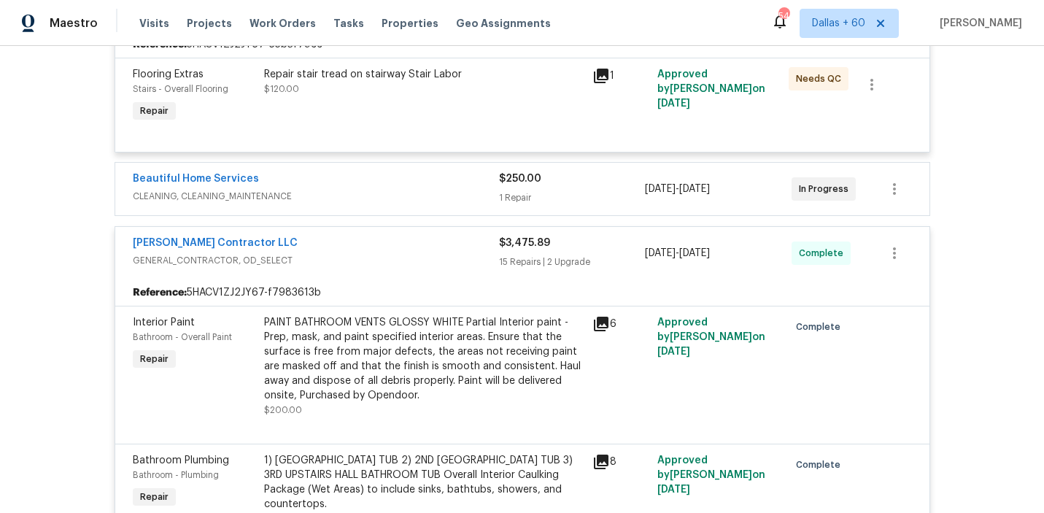
click at [416, 189] on span "CLEANING, CLEANING_MAINTENANCE" at bounding box center [316, 196] width 366 height 15
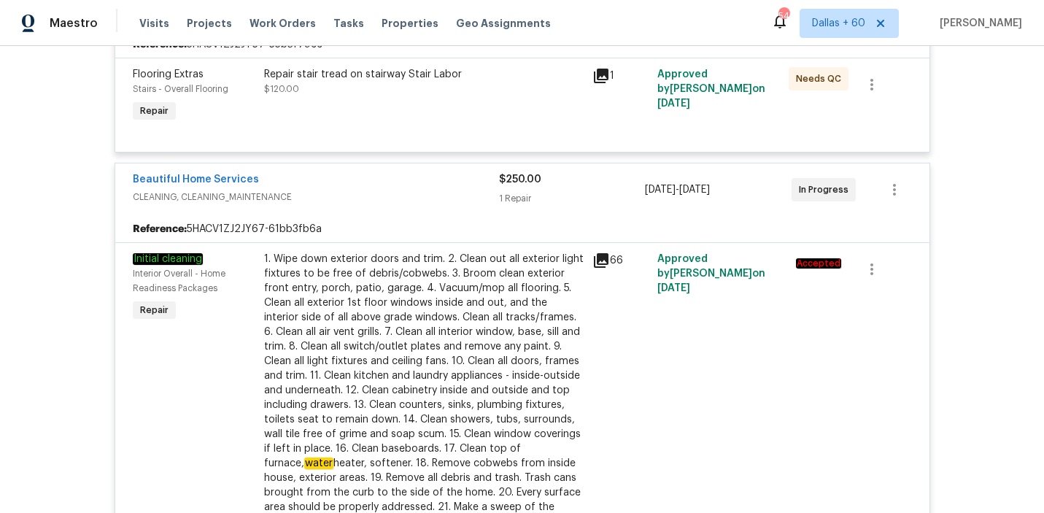
scroll to position [2265, 0]
